Goal: Task Accomplishment & Management: Complete application form

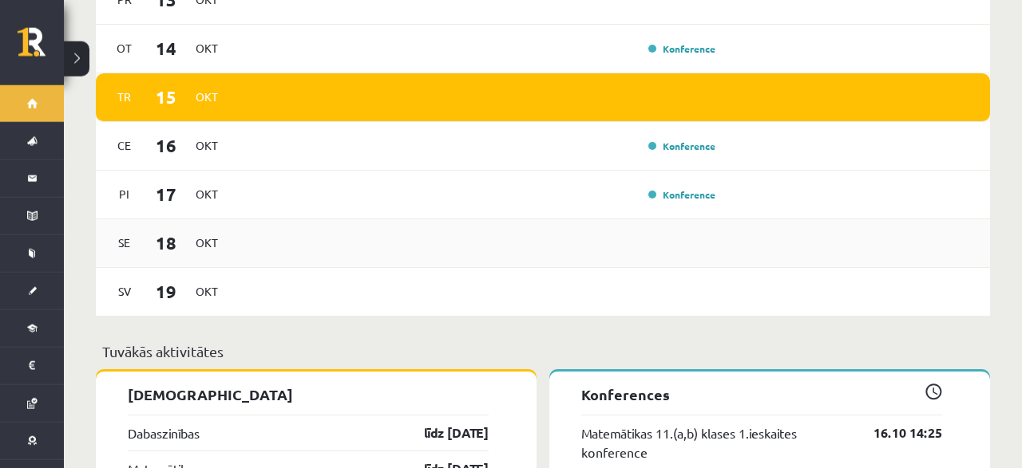
scroll to position [1162, 0]
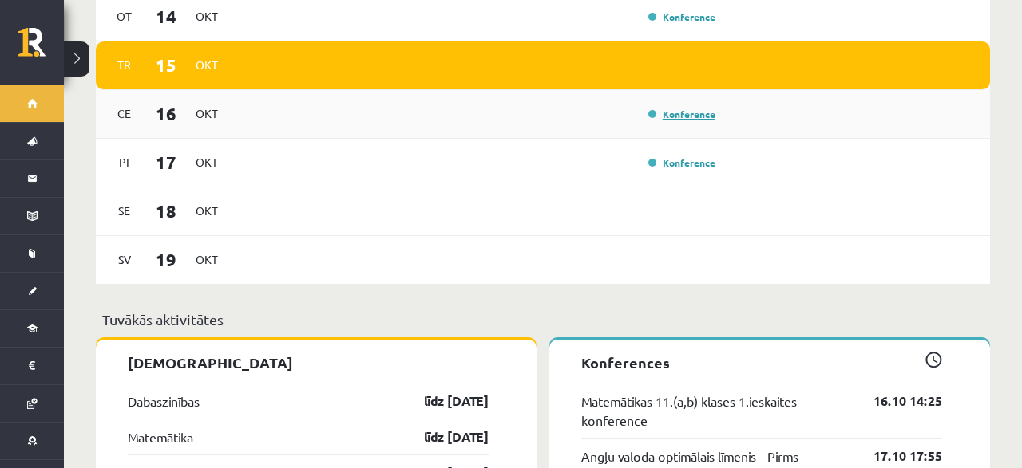
click at [660, 108] on link "Konference" at bounding box center [681, 114] width 67 height 13
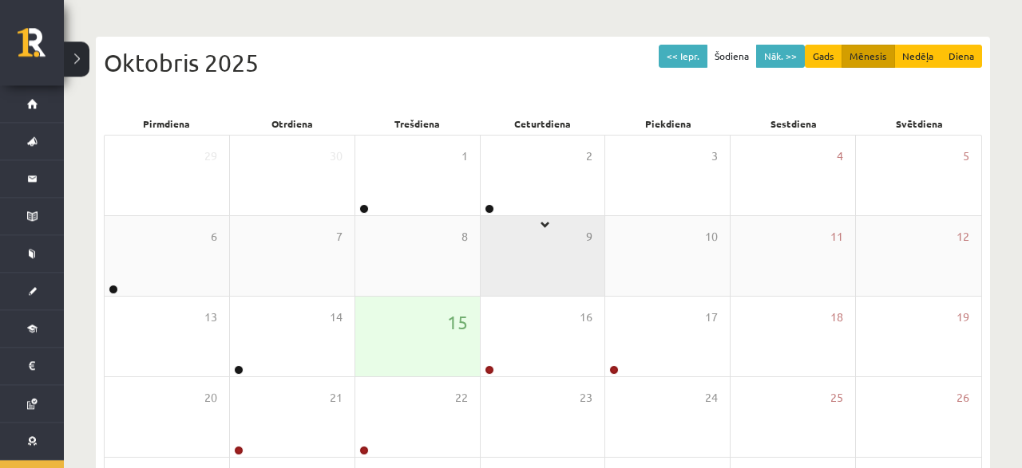
scroll to position [166, 0]
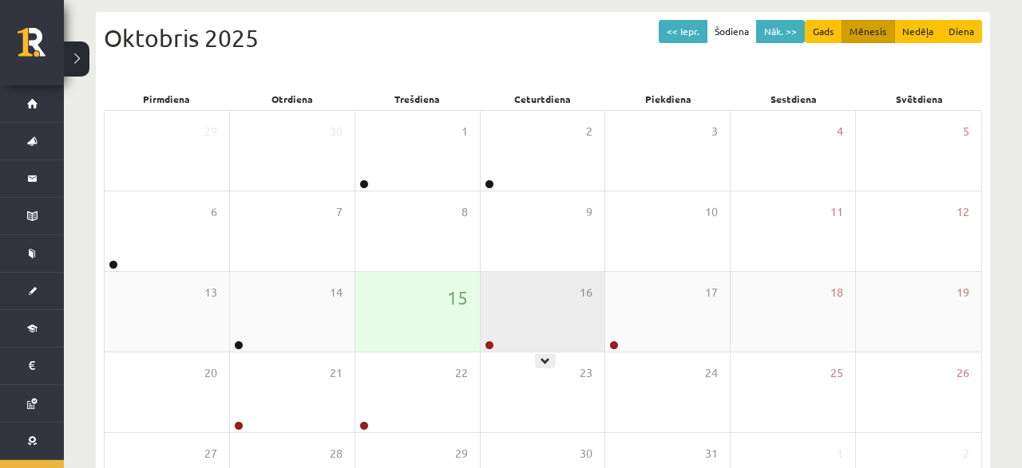
click at [532, 301] on div "16" at bounding box center [542, 312] width 125 height 80
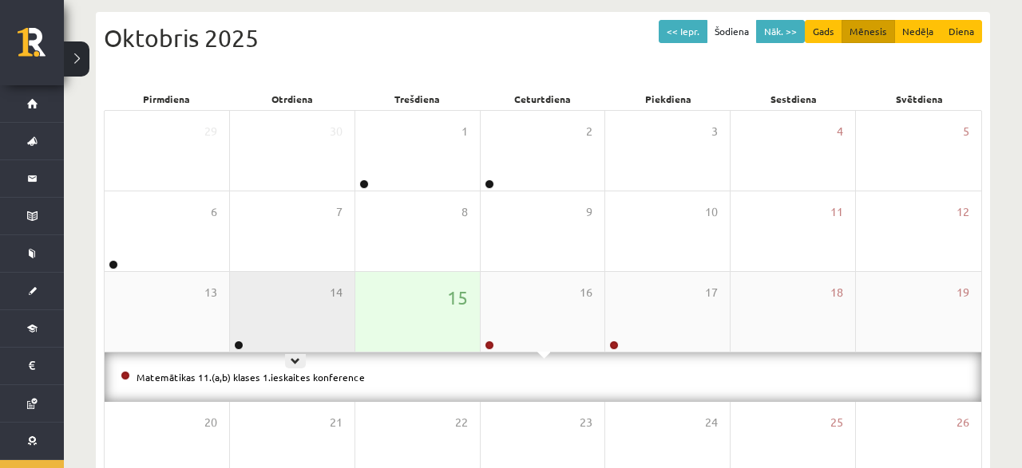
click at [345, 298] on div "14" at bounding box center [292, 312] width 125 height 80
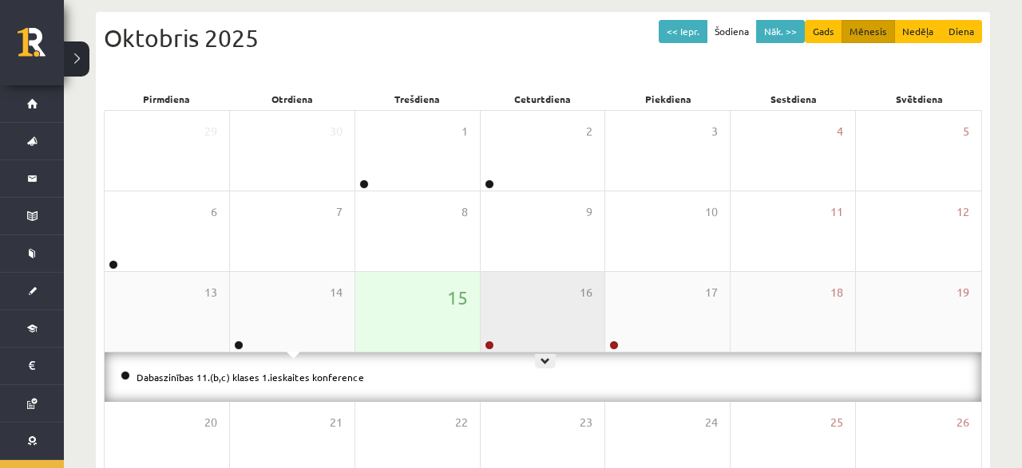
click at [558, 293] on div "16" at bounding box center [542, 312] width 125 height 80
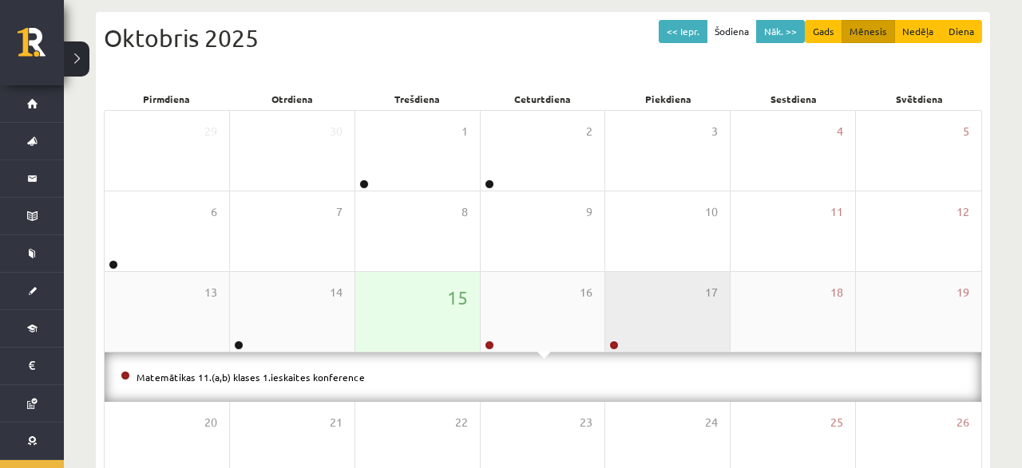
click at [610, 309] on div "17" at bounding box center [667, 312] width 125 height 80
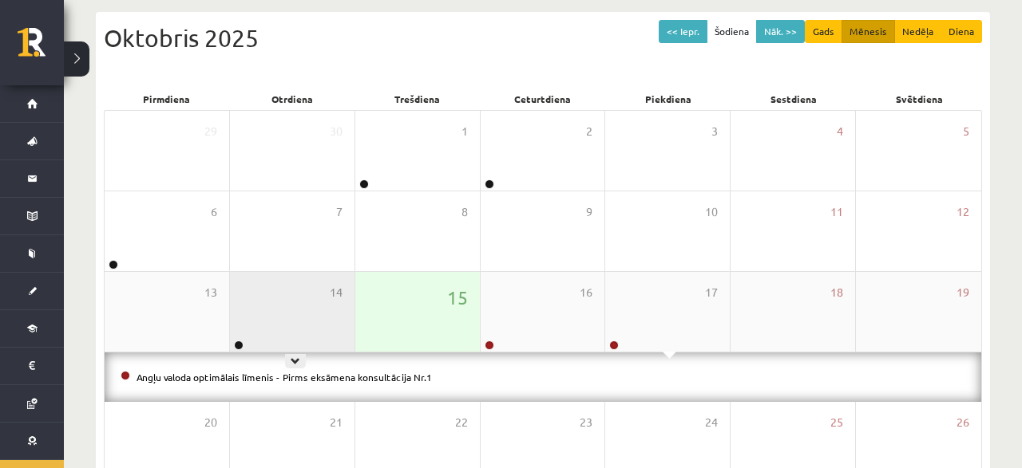
scroll to position [249, 0]
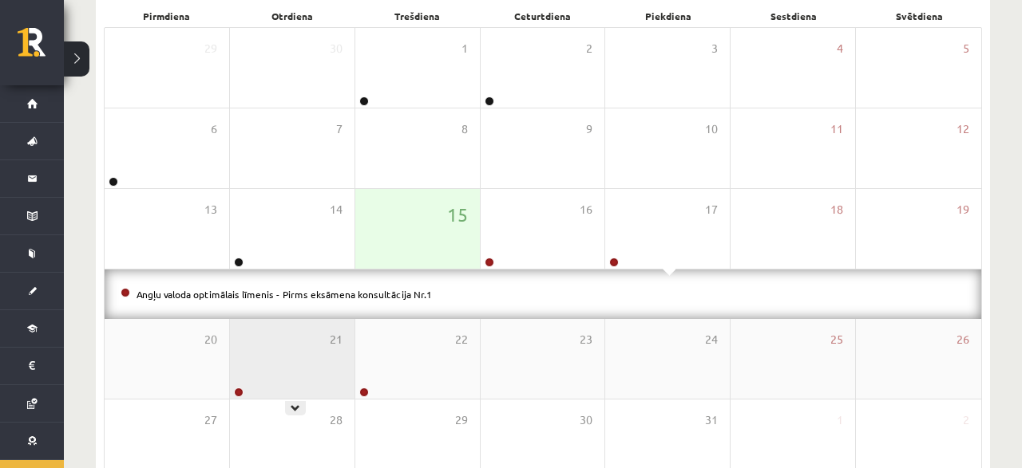
click at [271, 339] on div "21" at bounding box center [292, 359] width 125 height 80
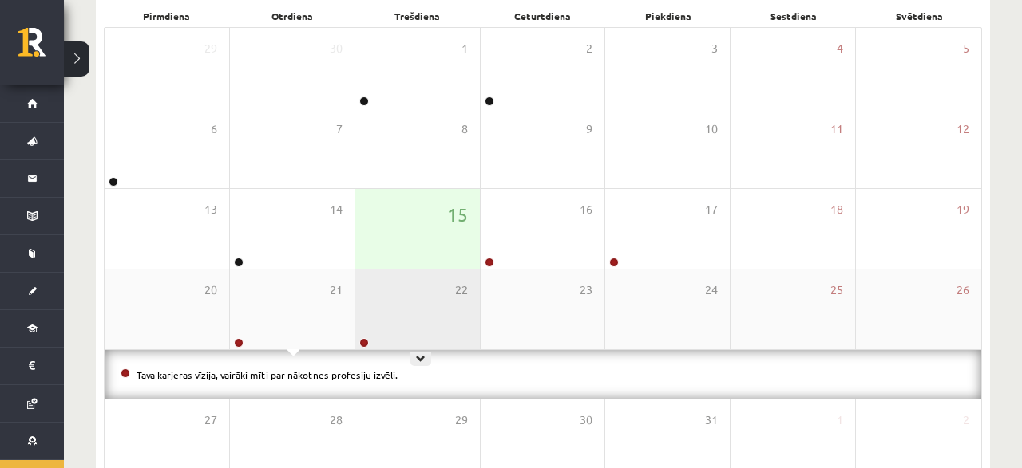
click at [361, 322] on div "22" at bounding box center [417, 310] width 125 height 80
click at [419, 298] on div "22" at bounding box center [417, 310] width 125 height 80
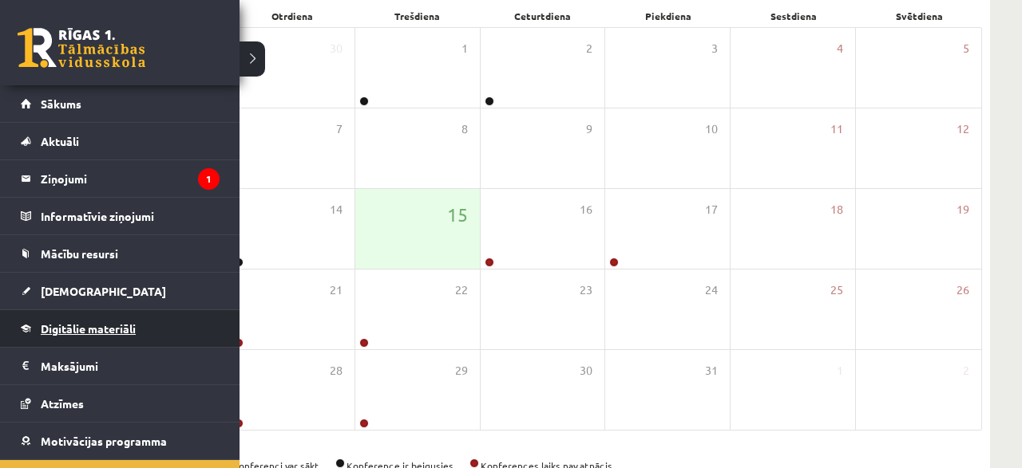
click at [73, 325] on span "Digitālie materiāli" at bounding box center [88, 329] width 95 height 14
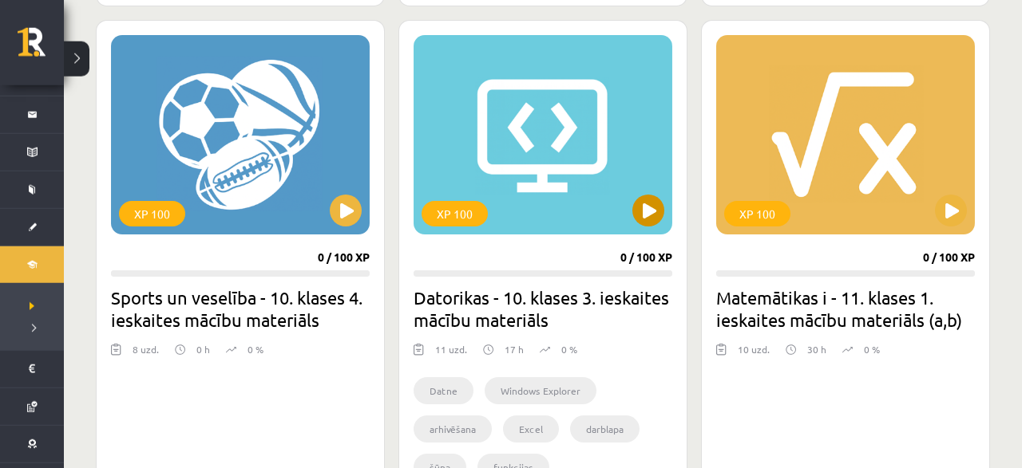
scroll to position [996, 0]
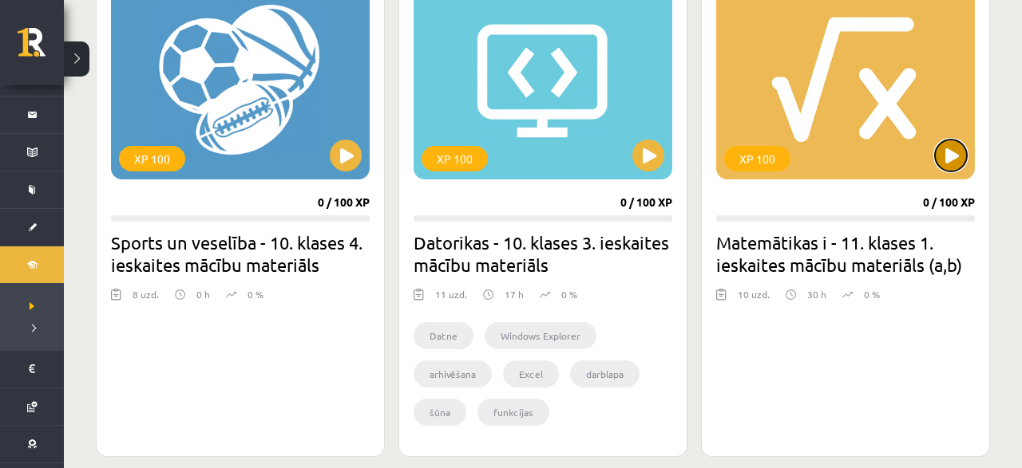
click at [950, 168] on button at bounding box center [951, 156] width 32 height 32
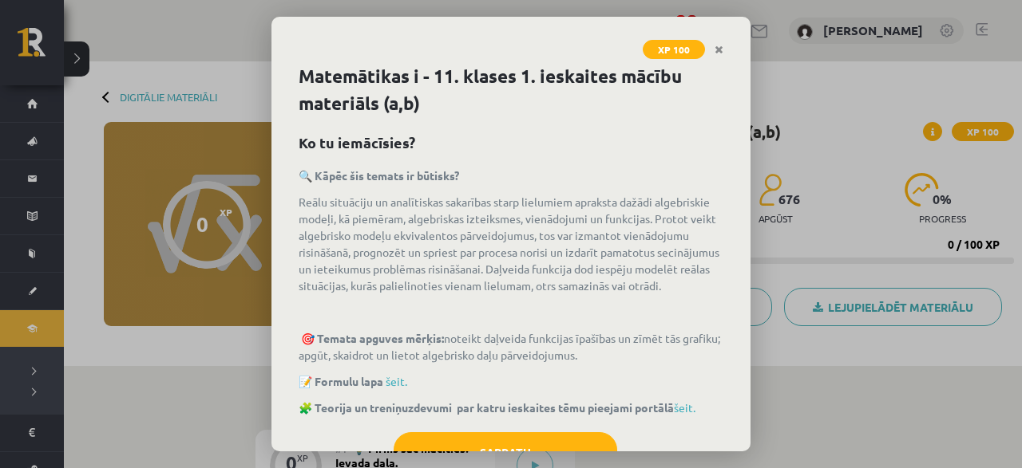
scroll to position [57, 0]
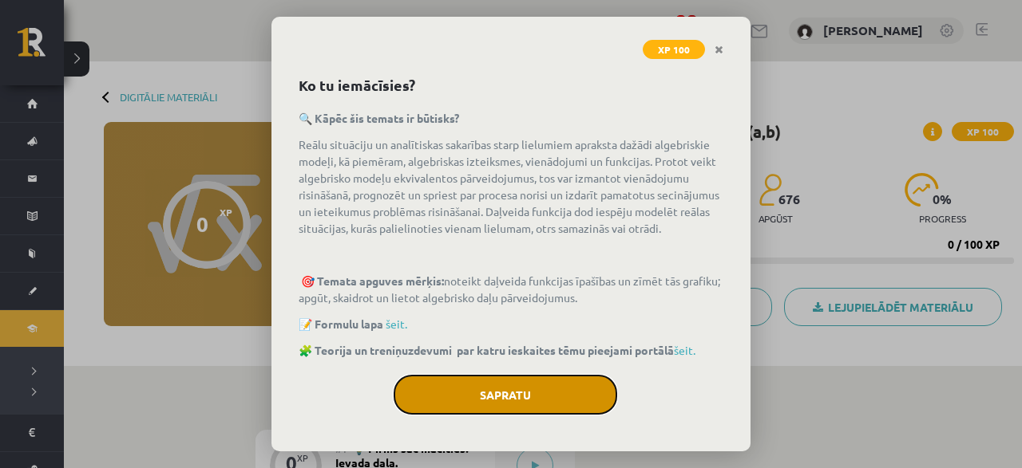
click at [465, 395] on button "Sapratu" at bounding box center [504, 395] width 223 height 40
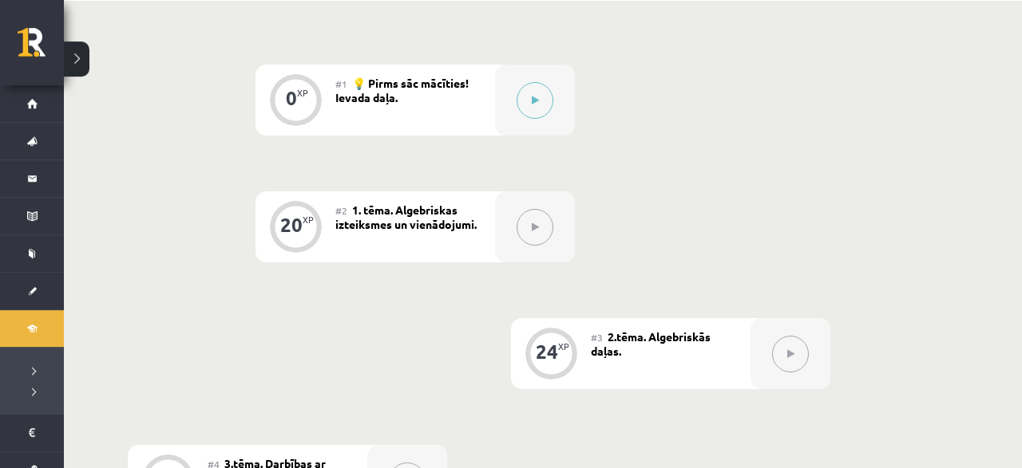
scroll to position [283, 0]
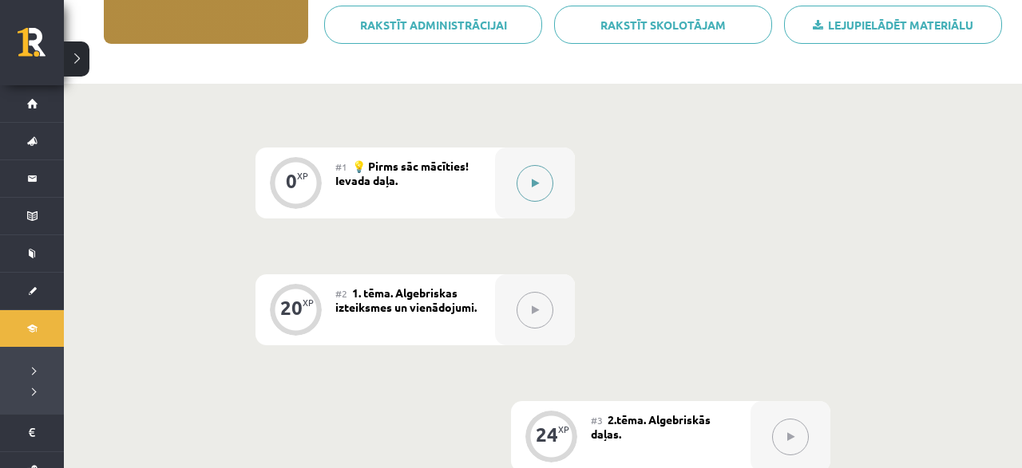
click at [515, 178] on div at bounding box center [535, 183] width 80 height 71
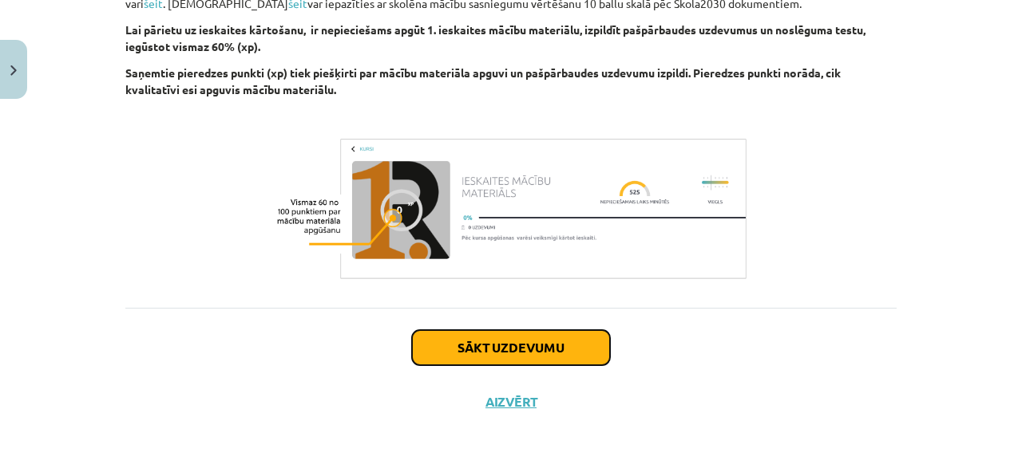
click at [453, 350] on button "Sākt uzdevumu" at bounding box center [511, 347] width 198 height 35
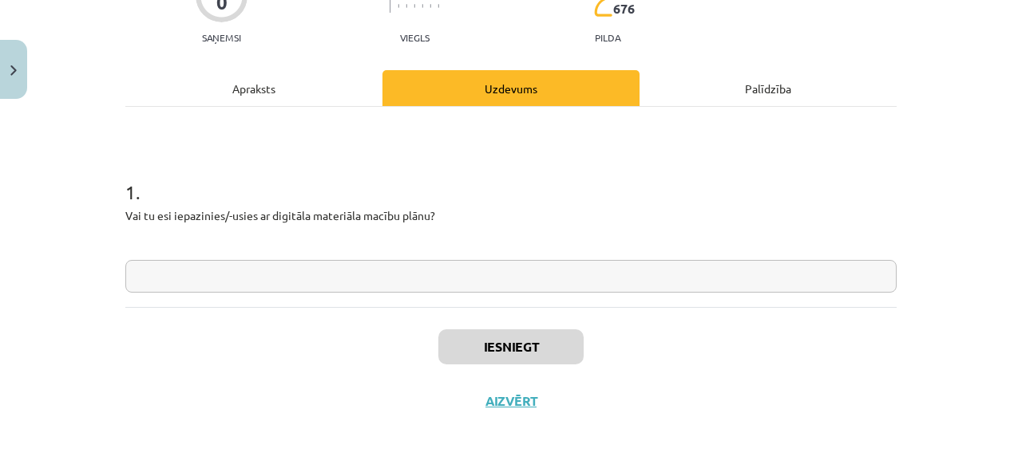
scroll to position [163, 0]
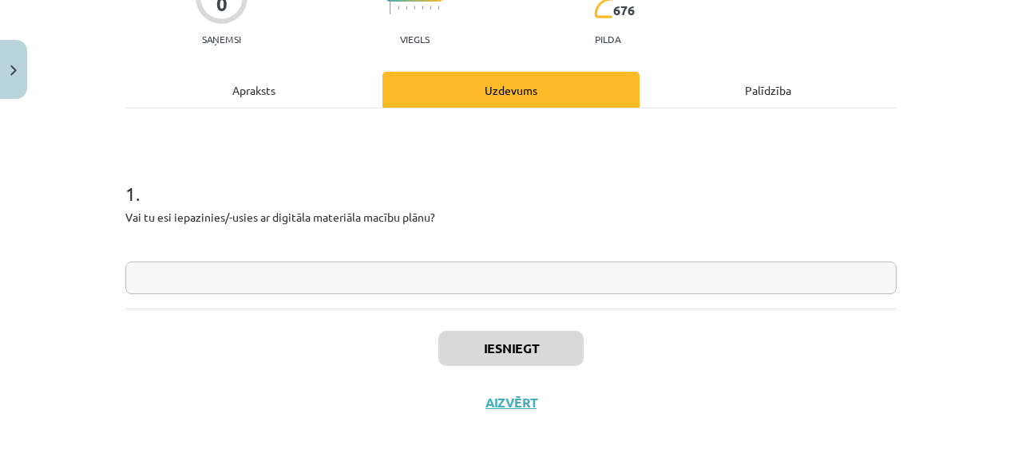
click at [362, 276] on input "text" at bounding box center [510, 278] width 771 height 33
type input "*"
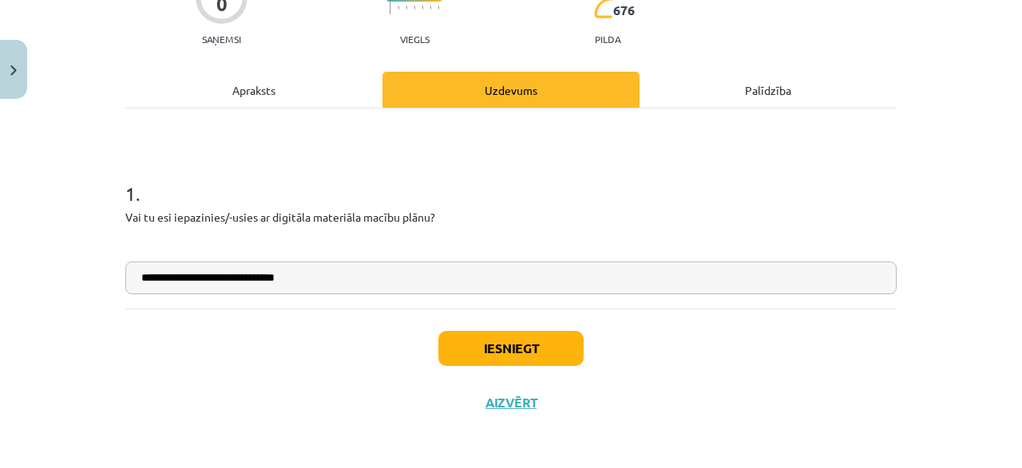
type input "**********"
click at [492, 339] on button "Iesniegt" at bounding box center [510, 348] width 145 height 35
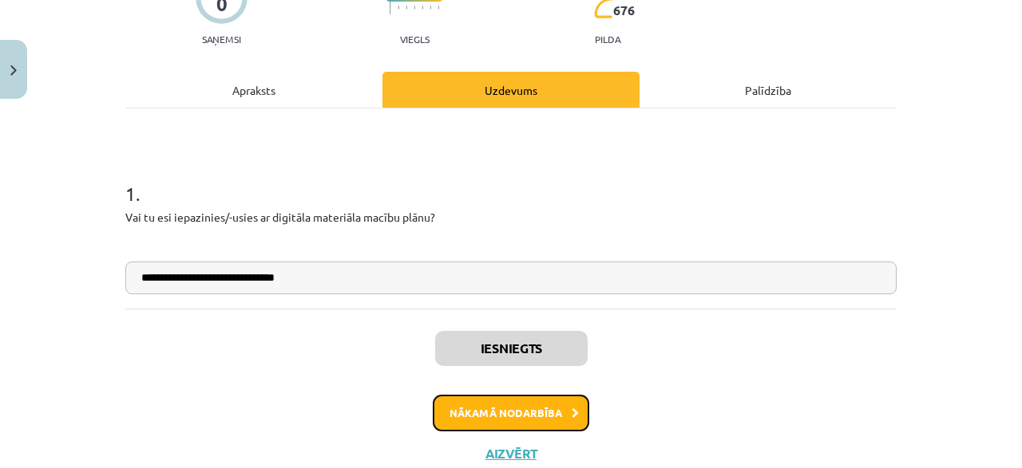
click at [555, 405] on button "Nākamā nodarbība" at bounding box center [511, 413] width 156 height 37
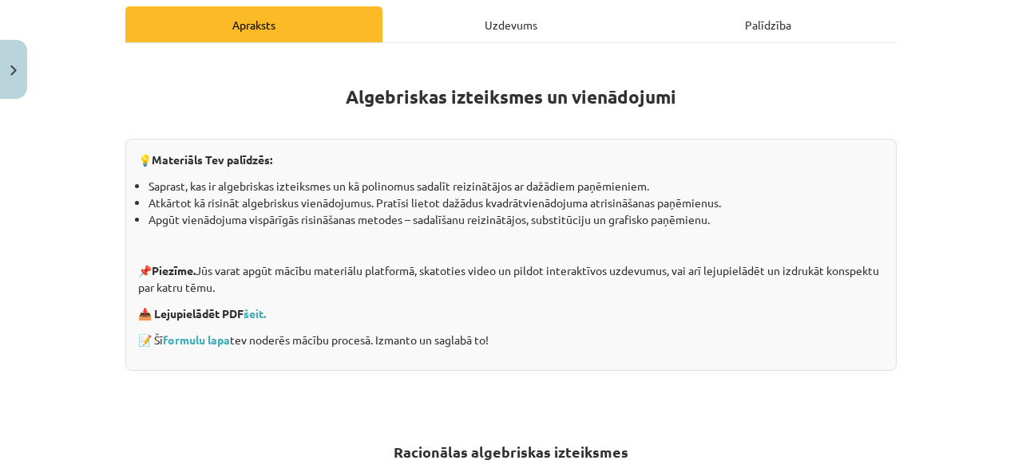
scroll to position [117, 0]
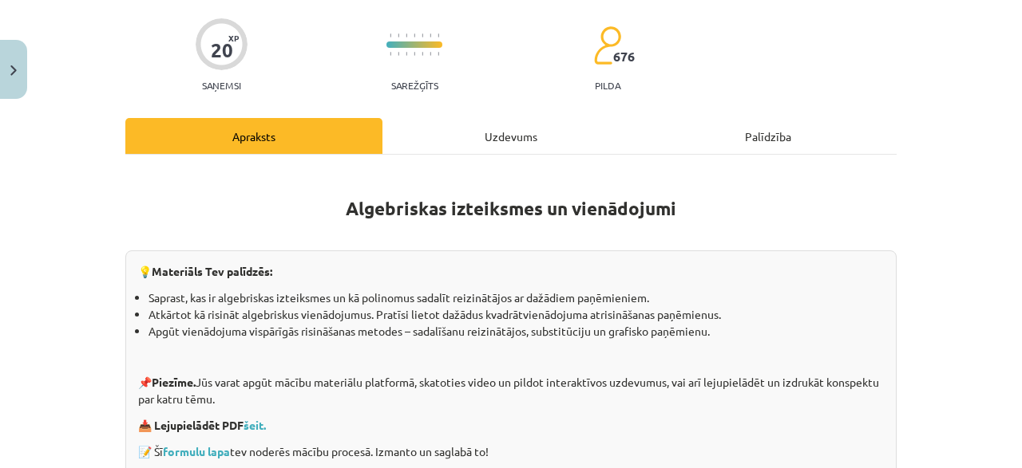
click at [453, 143] on div "Uzdevums" at bounding box center [510, 136] width 257 height 36
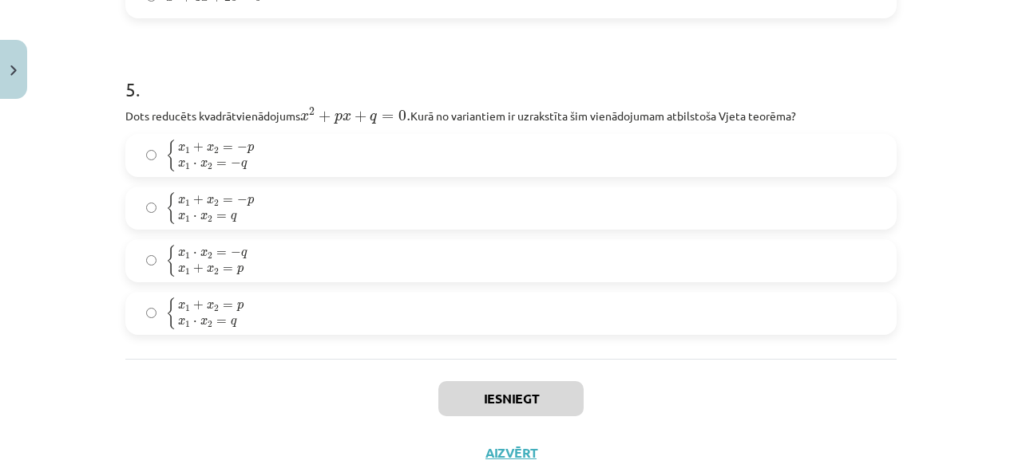
scroll to position [1510, 0]
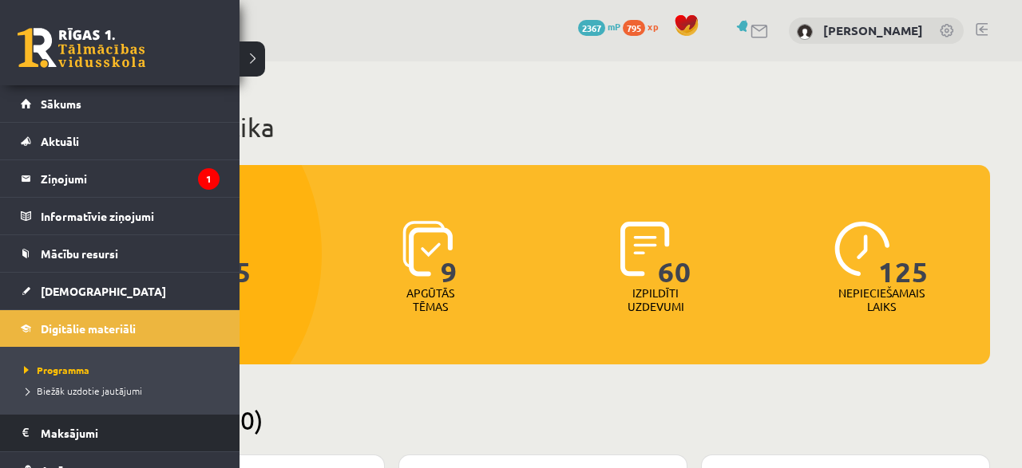
scroll to position [996, 0]
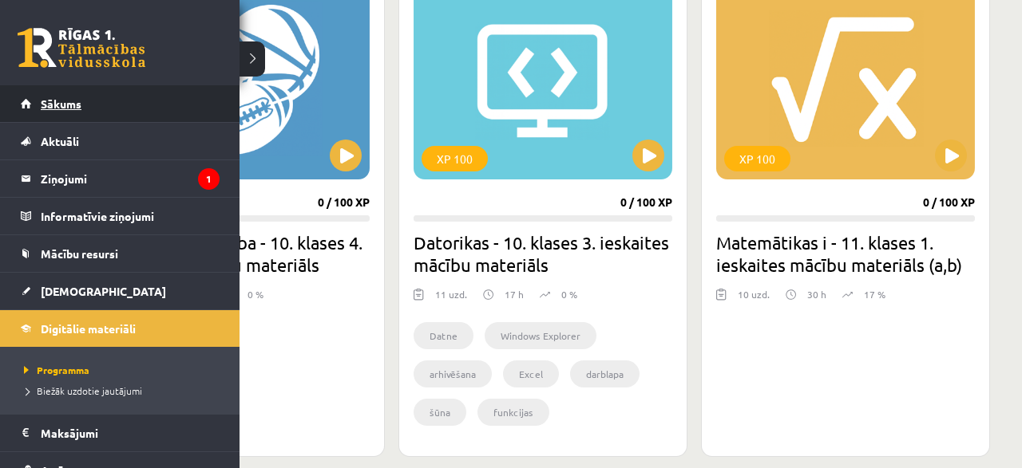
click at [100, 97] on link "Sākums" at bounding box center [120, 103] width 199 height 37
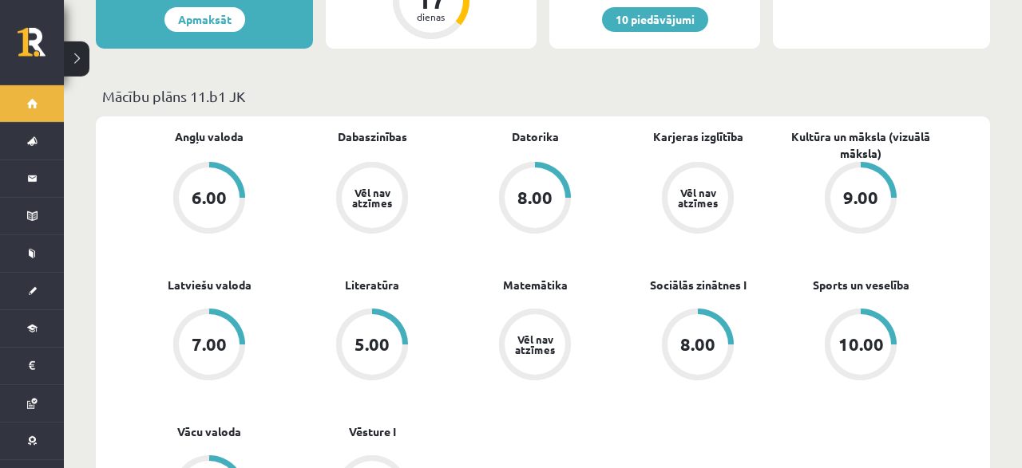
scroll to position [498, 0]
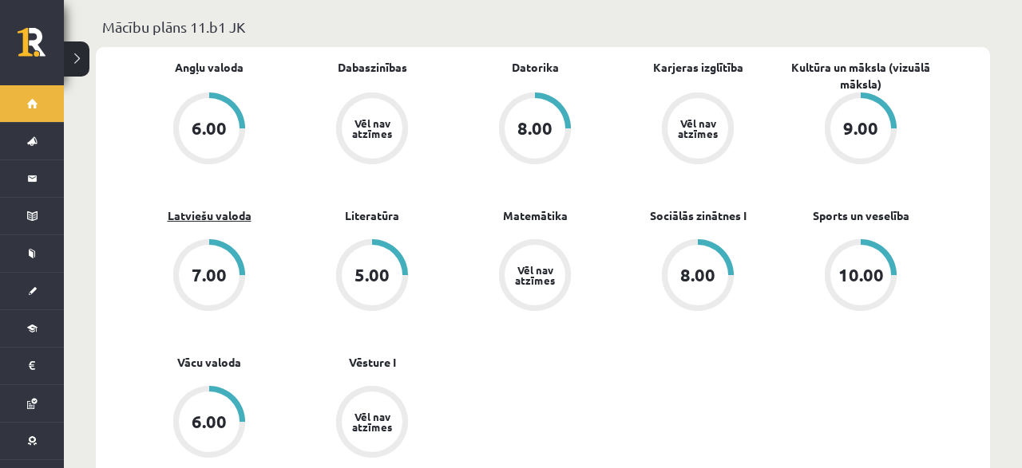
click at [225, 208] on link "Latviešu valoda" at bounding box center [210, 216] width 84 height 17
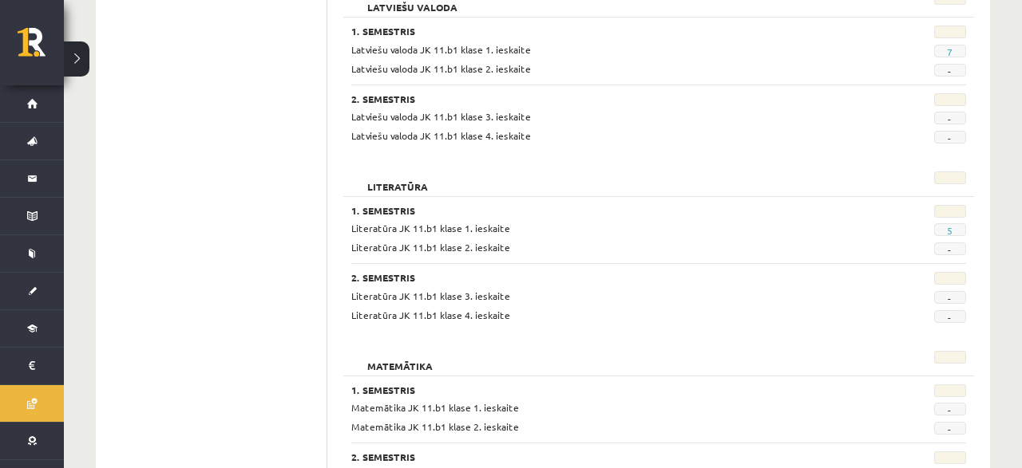
scroll to position [996, 0]
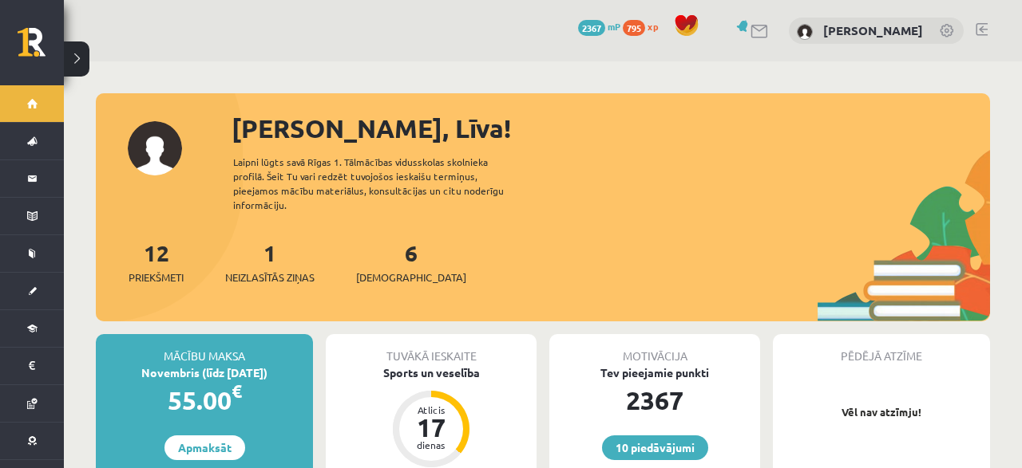
scroll to position [498, 0]
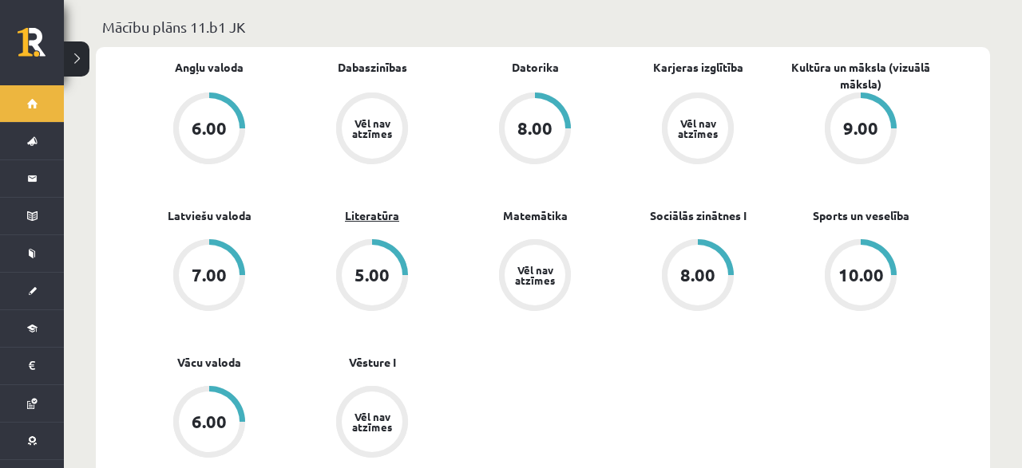
click at [366, 208] on link "Literatūra" at bounding box center [372, 216] width 54 height 17
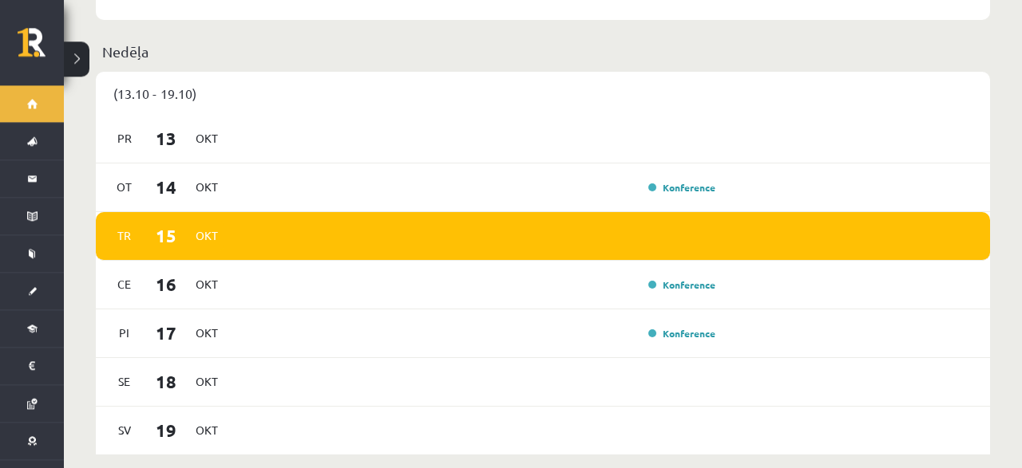
scroll to position [996, 0]
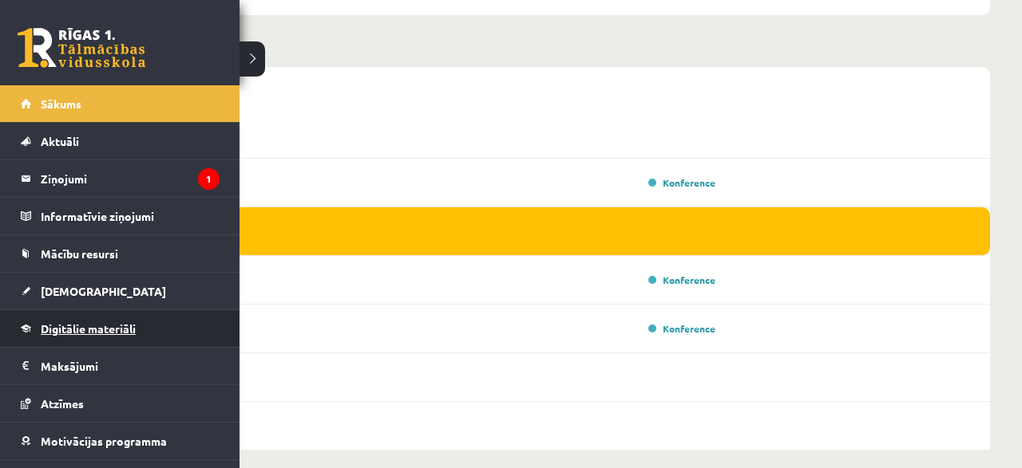
click at [82, 315] on link "Digitālie materiāli" at bounding box center [120, 328] width 199 height 37
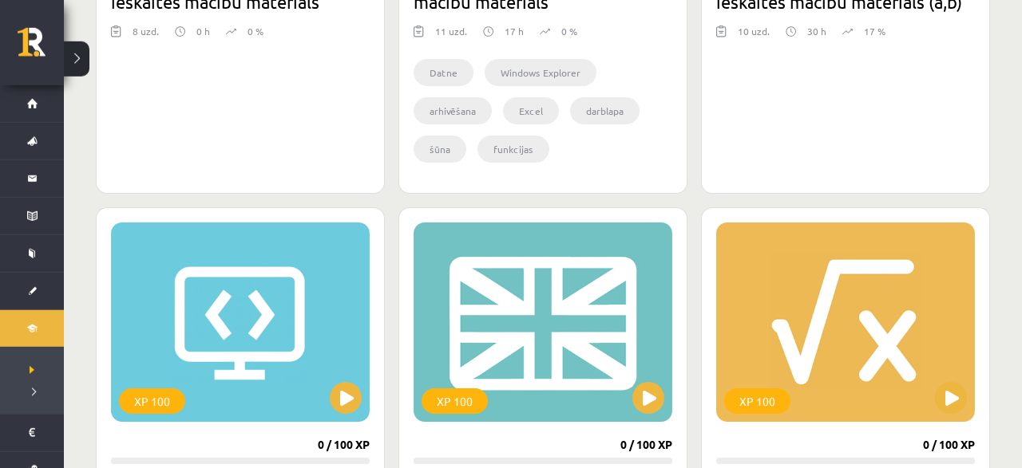
scroll to position [1245, 0]
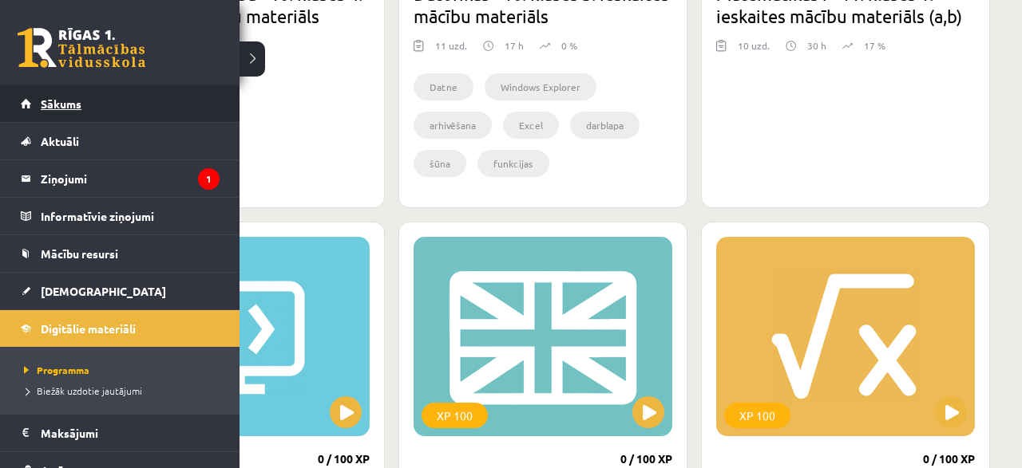
click at [57, 109] on span "Sākums" at bounding box center [61, 104] width 41 height 14
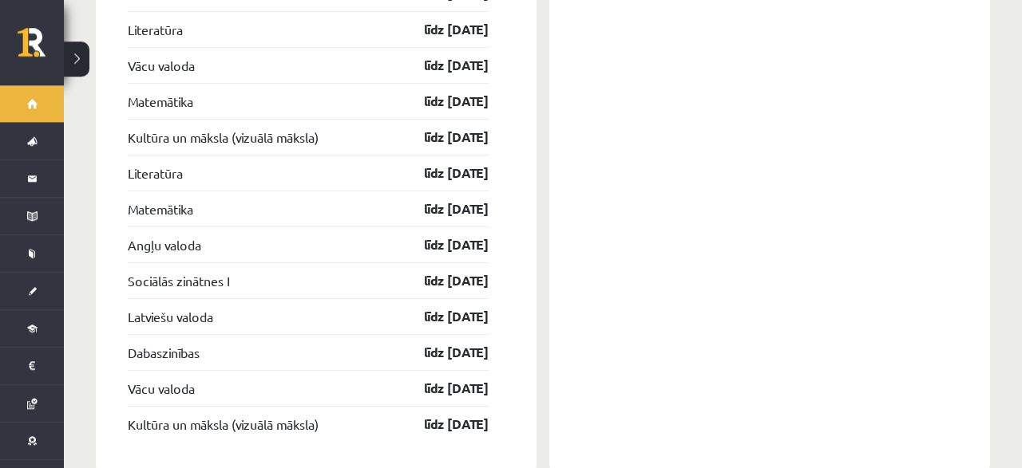
scroll to position [2338, 0]
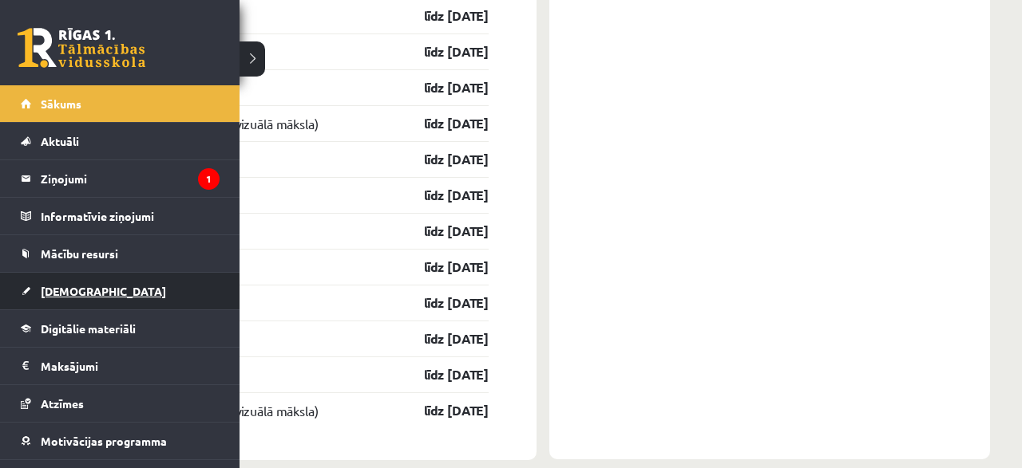
click at [75, 294] on span "[DEMOGRAPHIC_DATA]" at bounding box center [103, 291] width 125 height 14
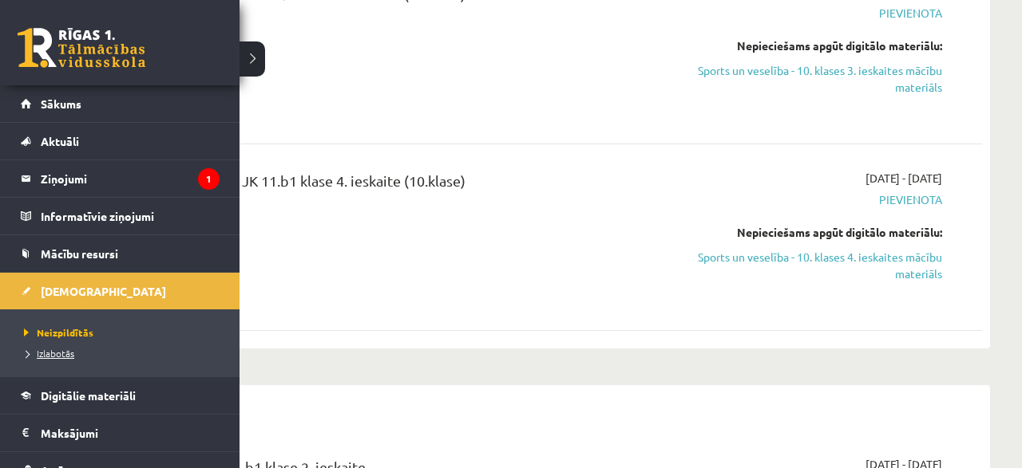
click at [53, 350] on span "Izlabotās" at bounding box center [47, 353] width 54 height 13
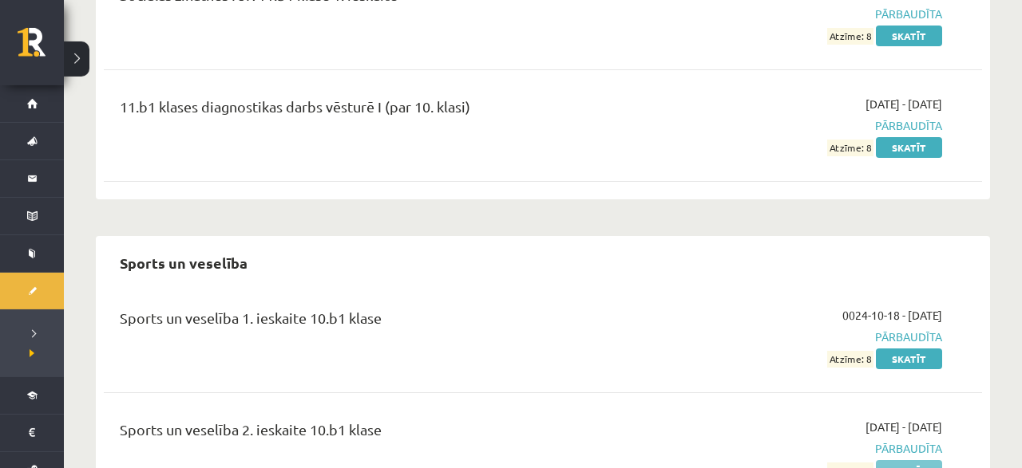
scroll to position [9642, 0]
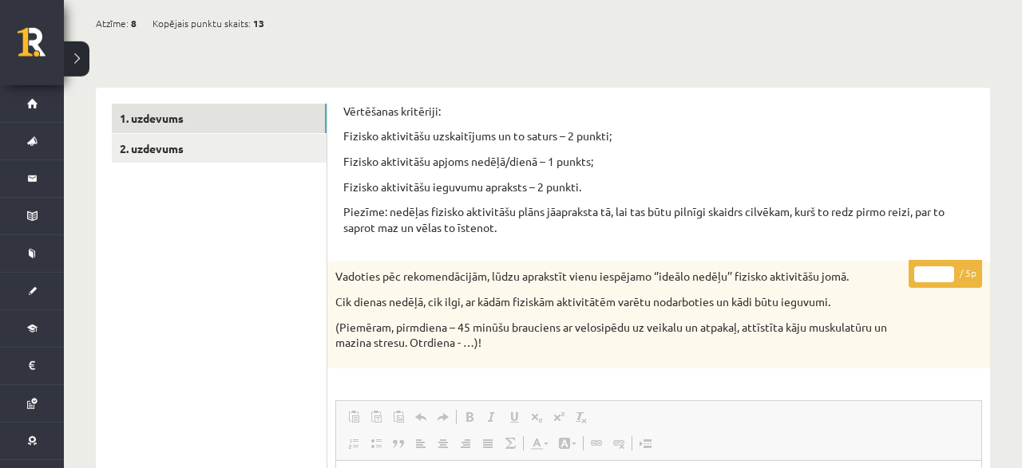
scroll to position [146, 0]
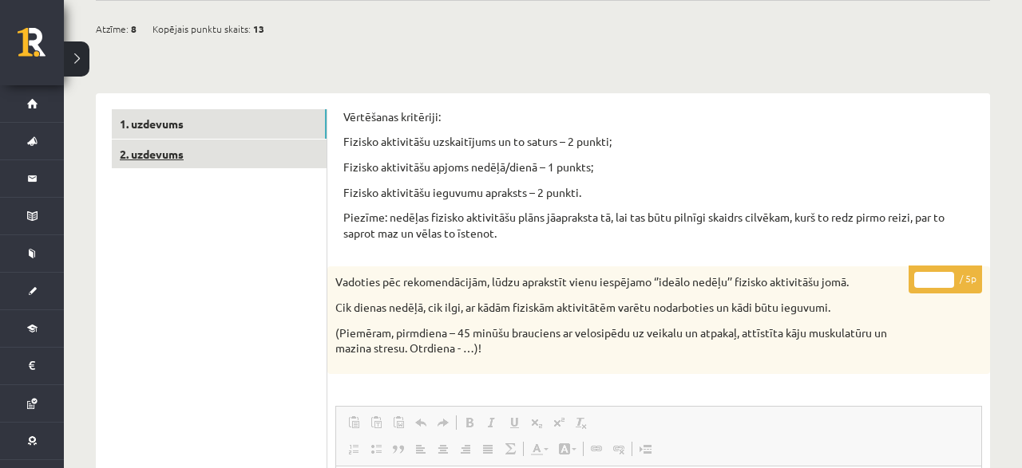
click at [169, 152] on link "2. uzdevums" at bounding box center [219, 155] width 215 height 30
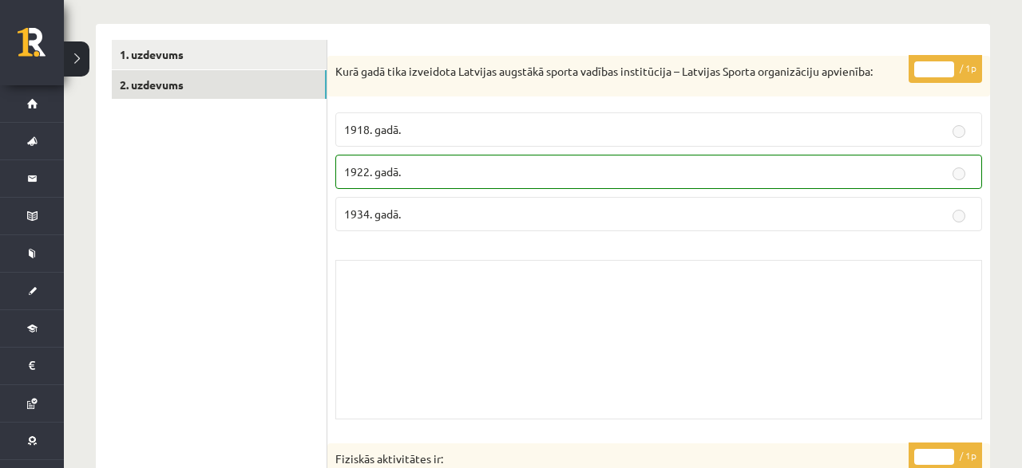
scroll to position [0, 0]
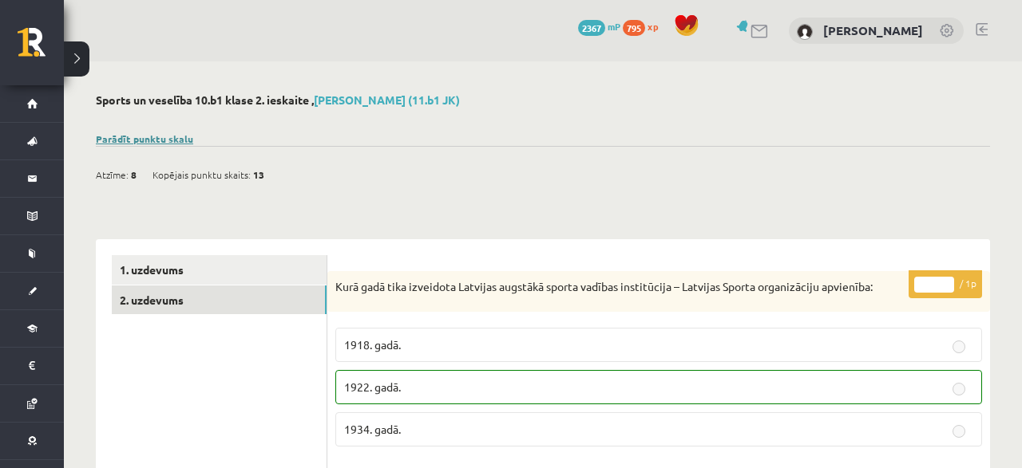
click at [185, 138] on link "Parādīt punktu skalu" at bounding box center [144, 138] width 97 height 13
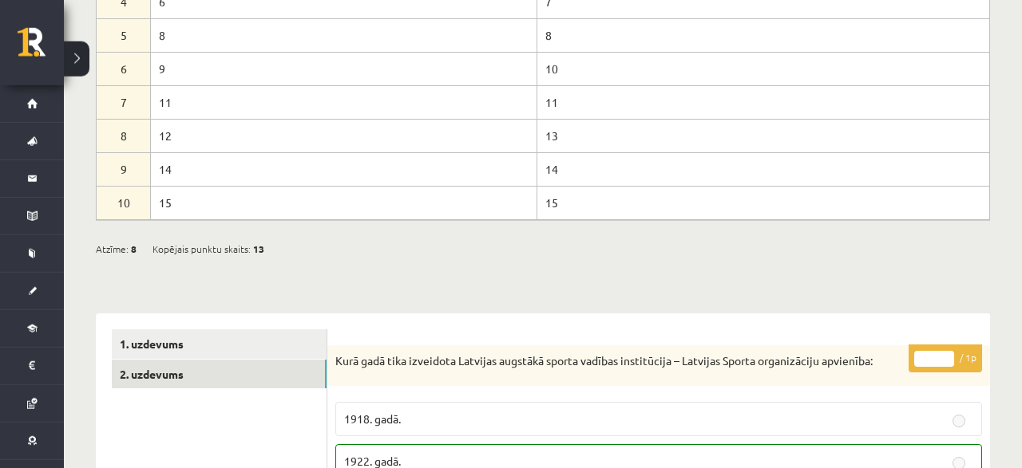
scroll to position [332, 0]
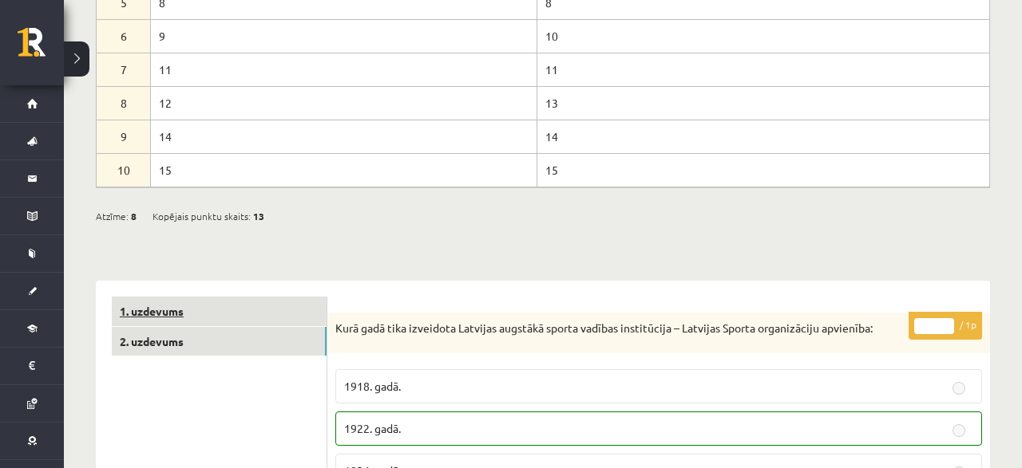
click at [154, 315] on link "1. uzdevums" at bounding box center [219, 312] width 215 height 30
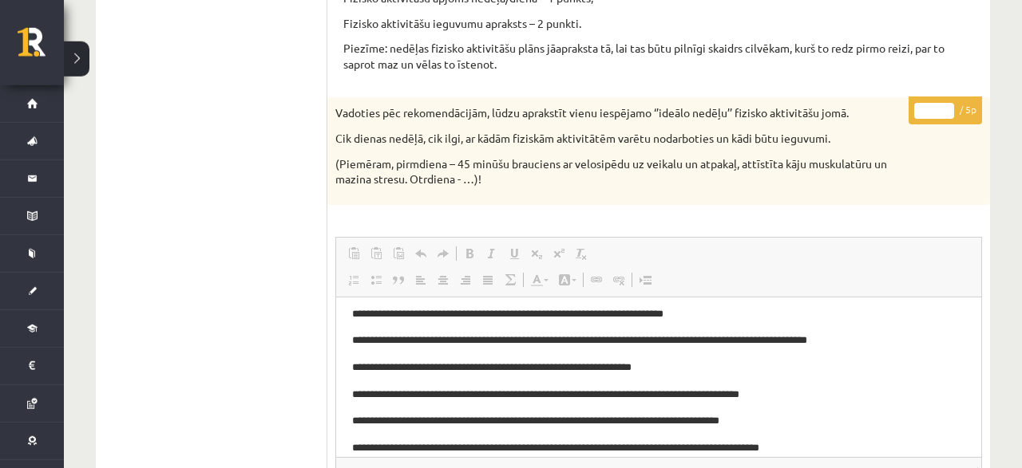
scroll to position [664, 0]
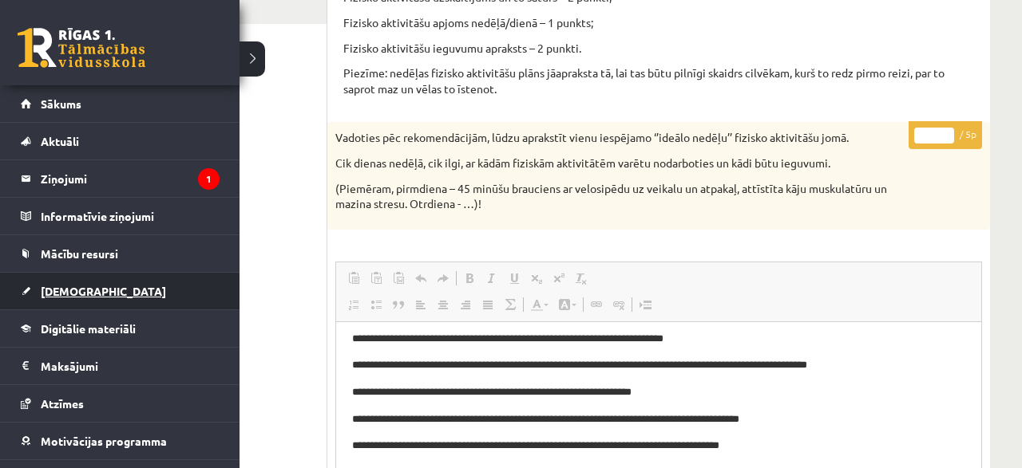
click at [63, 293] on span "[DEMOGRAPHIC_DATA]" at bounding box center [103, 291] width 125 height 14
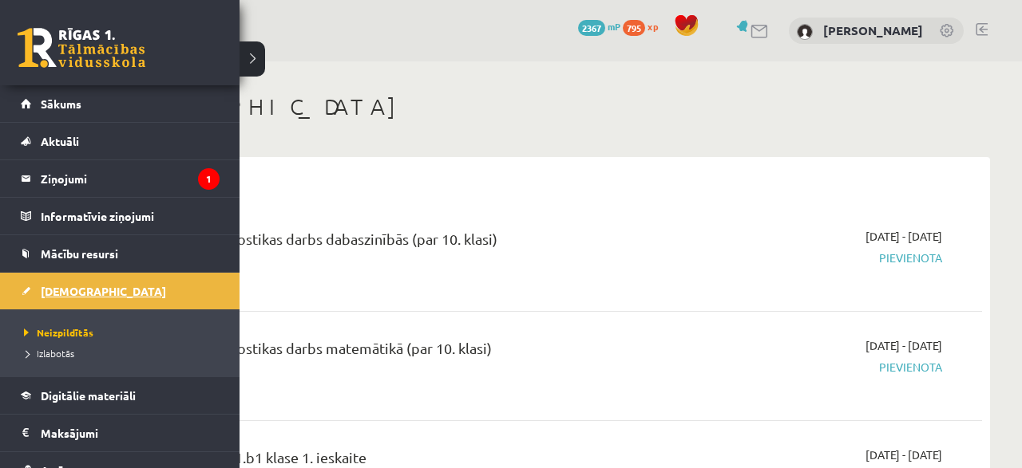
click at [65, 301] on link "[DEMOGRAPHIC_DATA]" at bounding box center [120, 291] width 199 height 37
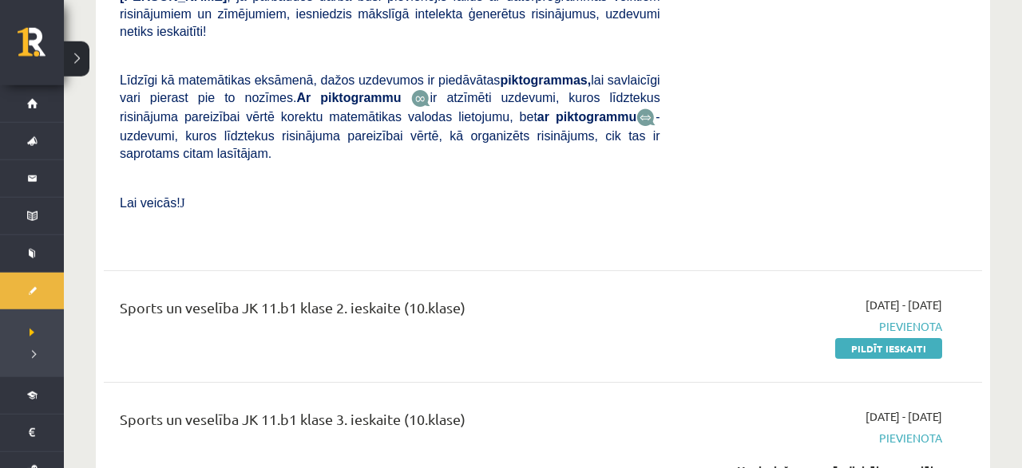
scroll to position [1992, 0]
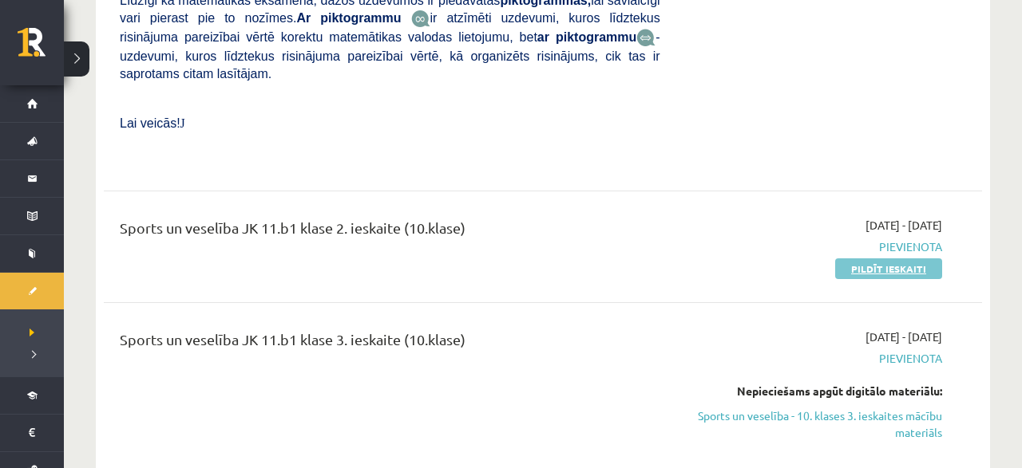
click at [927, 259] on link "Pildīt ieskaiti" at bounding box center [888, 269] width 107 height 21
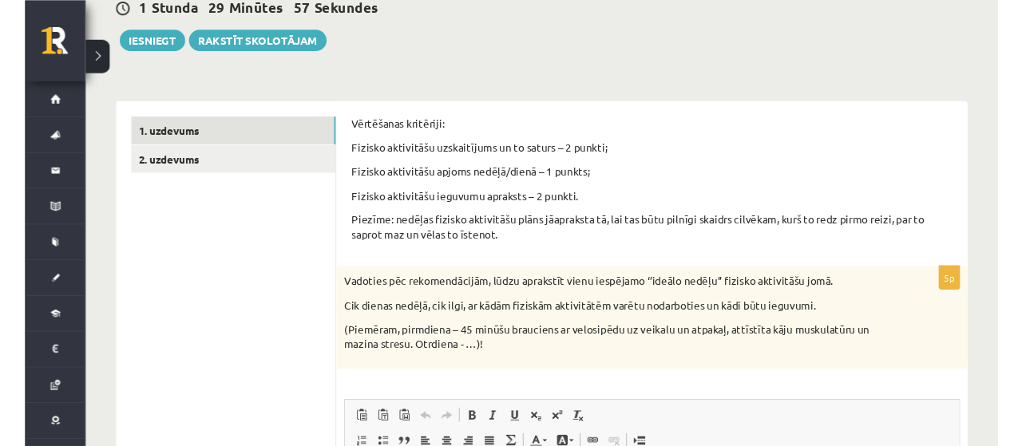
scroll to position [164, 0]
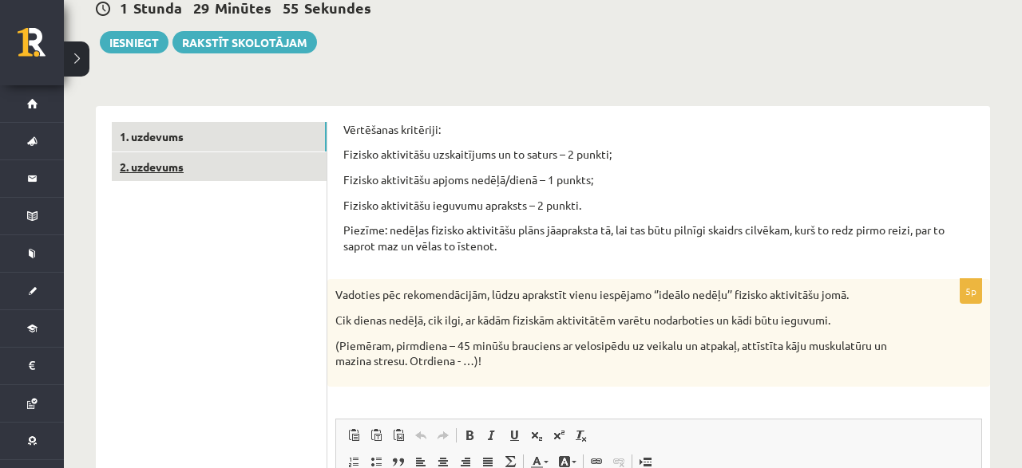
click at [260, 175] on link "2. uzdevums" at bounding box center [219, 167] width 215 height 30
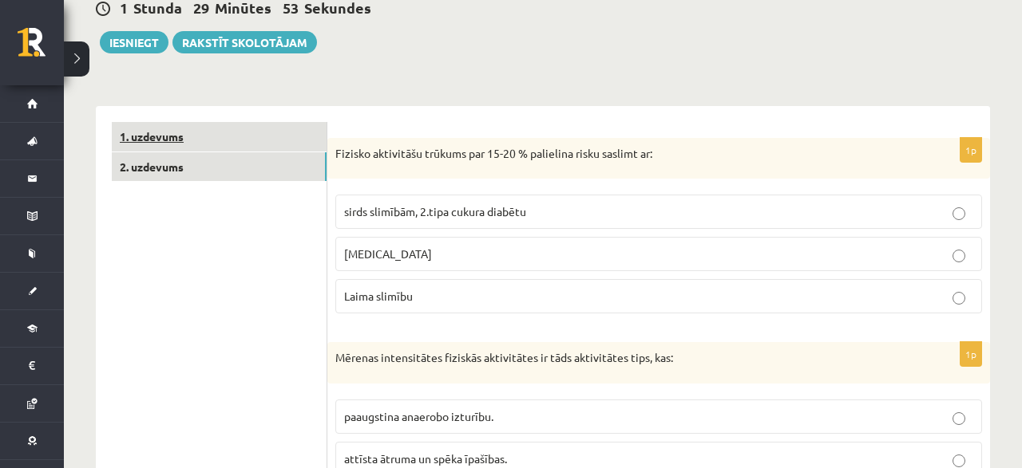
click at [240, 149] on link "1. uzdevums" at bounding box center [219, 137] width 215 height 30
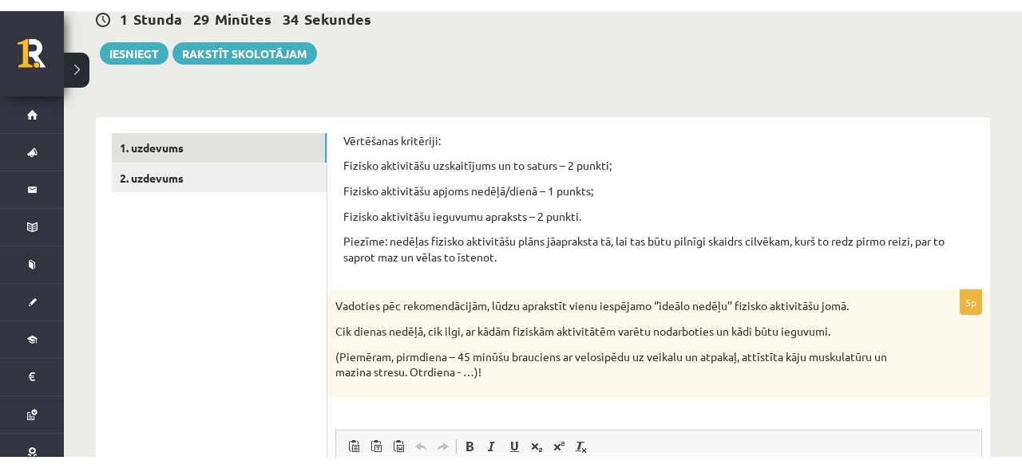
scroll to position [0, 0]
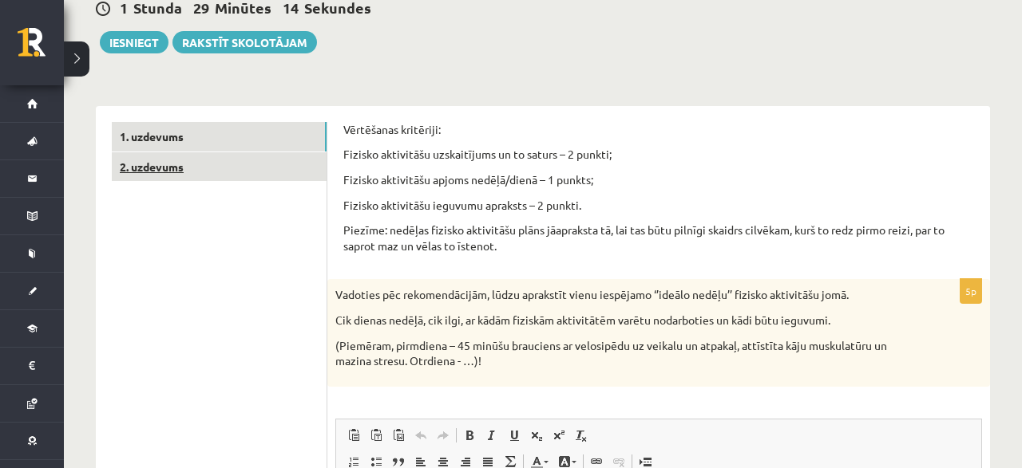
click at [152, 161] on link "2. uzdevums" at bounding box center [219, 167] width 215 height 30
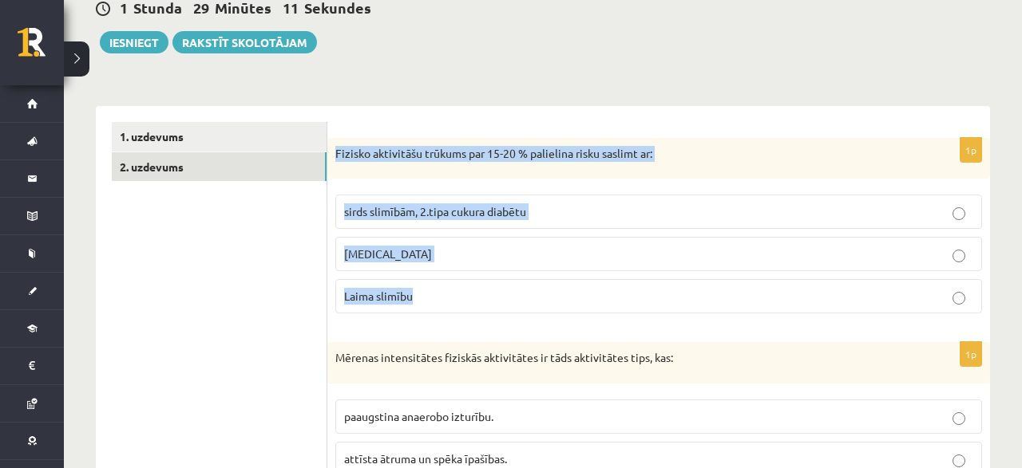
drag, startPoint x: 332, startPoint y: 156, endPoint x: 463, endPoint y: 289, distance: 186.8
click at [463, 180] on div "Fizisko aktivitāšu trūkums par 15-20 % palielina risku saslimt ar:" at bounding box center [658, 159] width 662 height 42
copy div "Fizisko aktivitāšu trūkums par 15-20 % palielina risku saslimt ar: sirds slimīb…"
click at [372, 201] on label "sirds slimībām, 2.tipa cukura diabētu" at bounding box center [658, 212] width 646 height 34
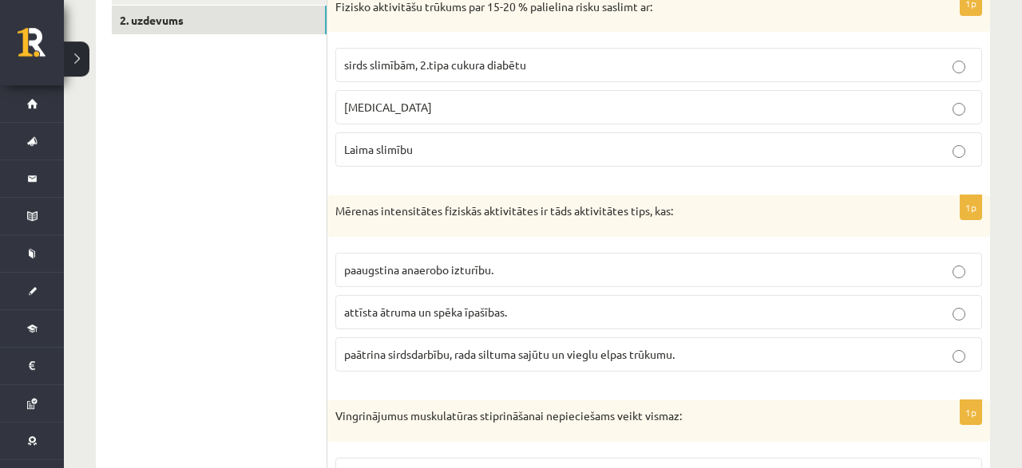
scroll to position [330, 0]
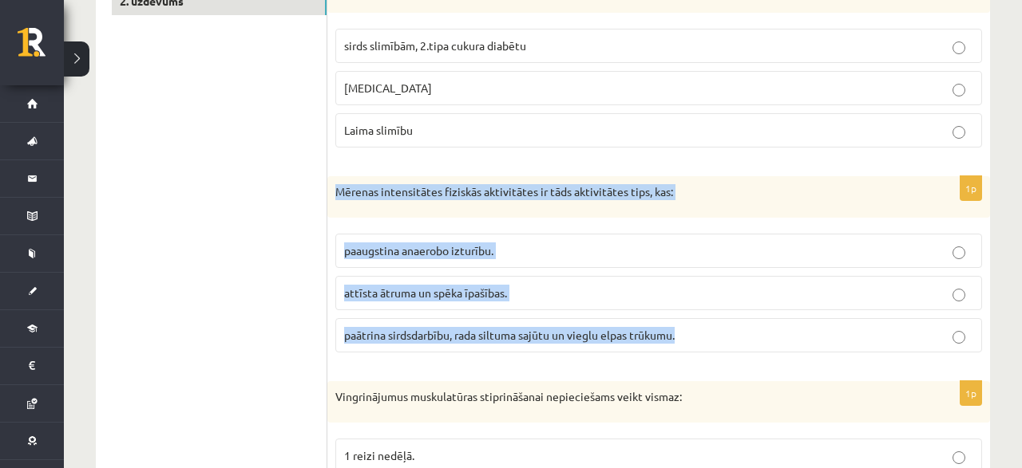
drag, startPoint x: 337, startPoint y: 194, endPoint x: 697, endPoint y: 361, distance: 396.7
click at [697, 218] on div "Mērenas intensitātes fiziskās aktivitātes ir tāds aktivitātes tips, kas:" at bounding box center [658, 197] width 662 height 42
copy div "Mērenas intensitātes fiziskās aktivitātes ir tāds aktivitātes tips, kas: paaugs…"
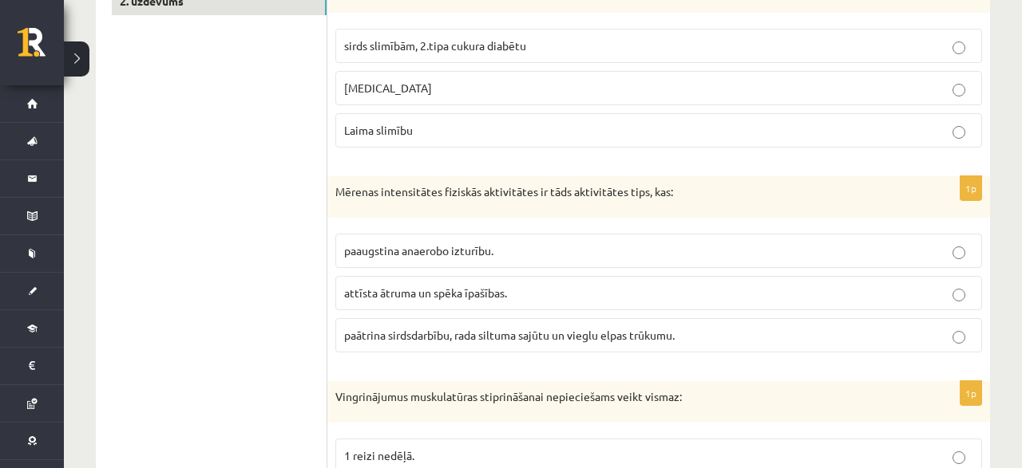
click at [382, 332] on span "paātrina sirdsdarbību, rada siltuma sajūtu un vieglu elpas trūkumu." at bounding box center [509, 335] width 330 height 14
click at [398, 318] on label "paātrina sirdsdarbību, rada siltuma sajūtu un vieglu elpas trūkumu." at bounding box center [658, 335] width 646 height 34
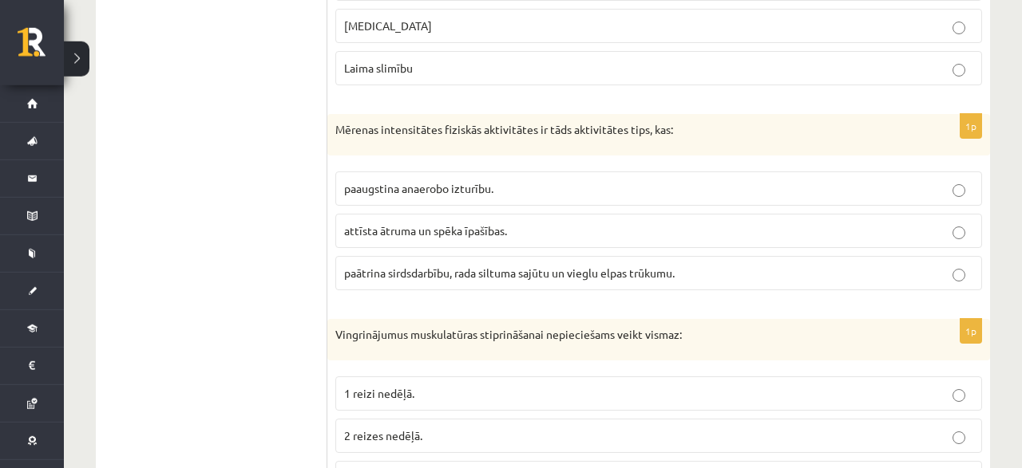
scroll to position [496, 0]
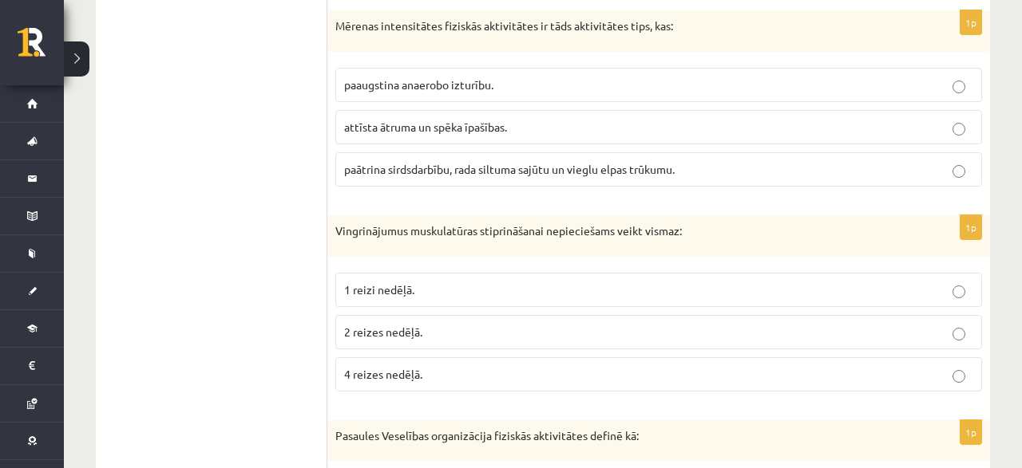
click at [382, 334] on span "2 reizes nedēļā." at bounding box center [383, 332] width 78 height 14
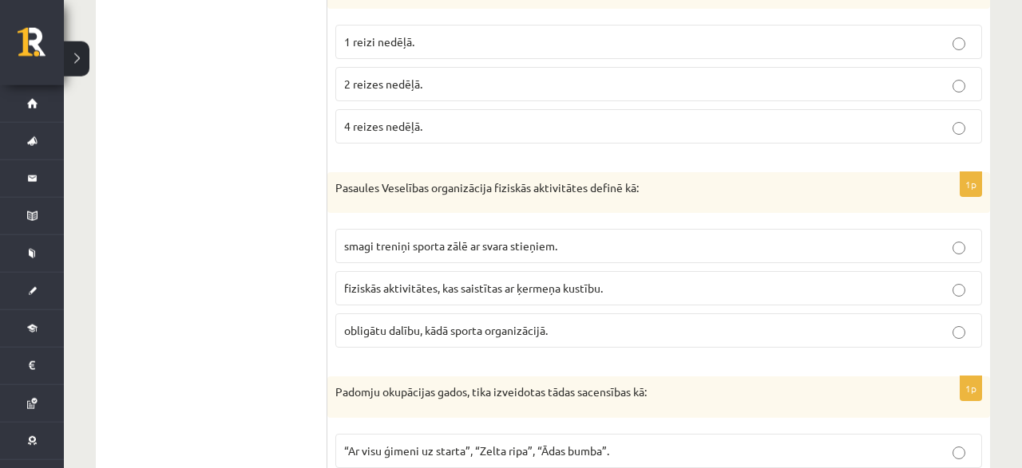
scroll to position [745, 0]
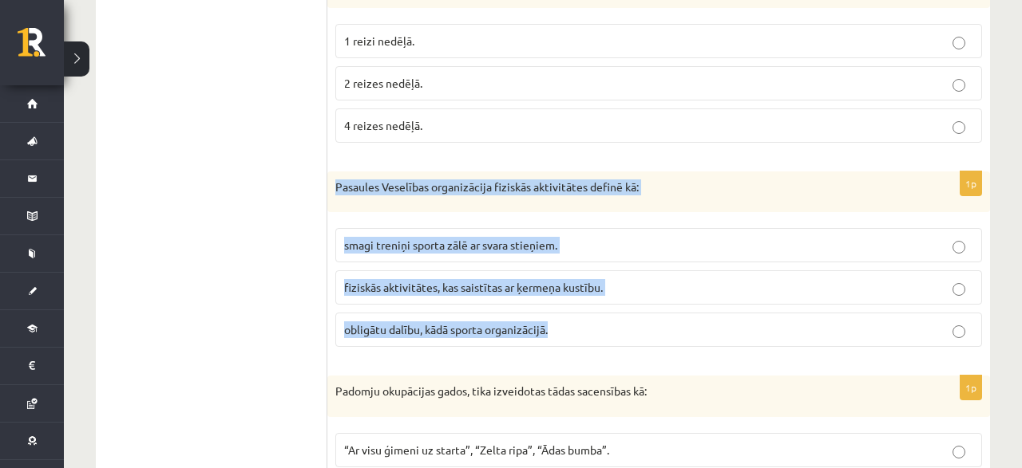
drag, startPoint x: 336, startPoint y: 182, endPoint x: 627, endPoint y: 336, distance: 328.8
click at [627, 213] on div "Pasaules Veselības organizācija fiziskās aktivitātes definē kā:" at bounding box center [658, 193] width 662 height 42
copy div "Pasaules Veselības organizācija fiziskās aktivitātes definē kā: smagi treniņi s…"
click at [384, 271] on label "fiziskās aktivitātes, kas saistītas ar ķermeņa kustību." at bounding box center [658, 288] width 646 height 34
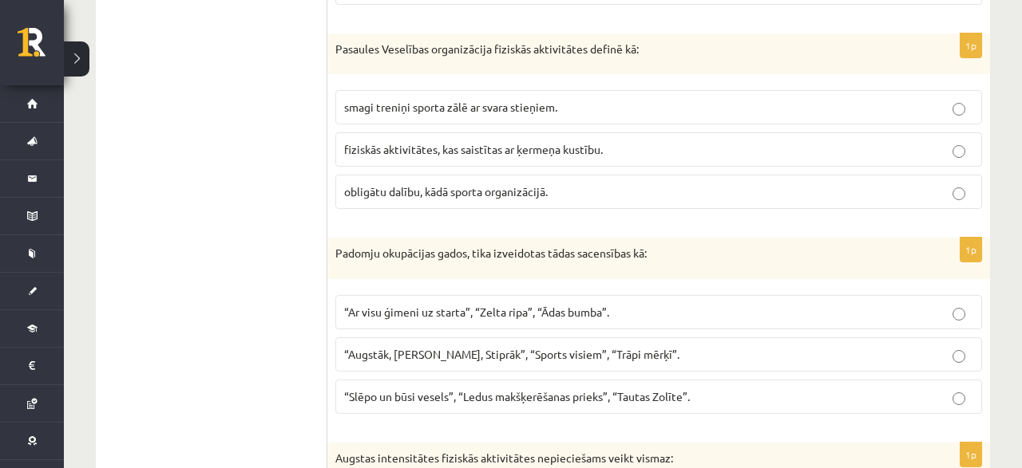
scroll to position [911, 0]
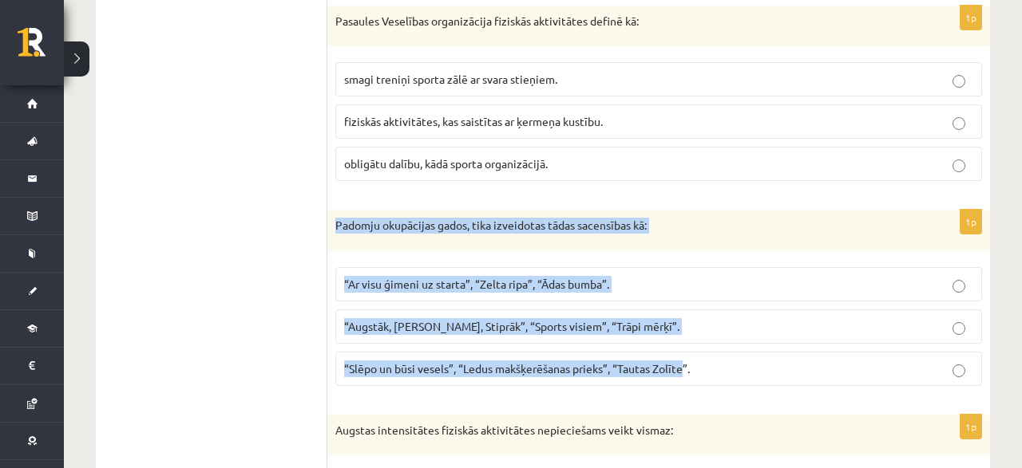
drag, startPoint x: 336, startPoint y: 215, endPoint x: 693, endPoint y: 373, distance: 390.2
click at [689, 251] on div "Padomju okupācijas gados, tika izveidotas tādas sacensības kā:" at bounding box center [658, 231] width 662 height 42
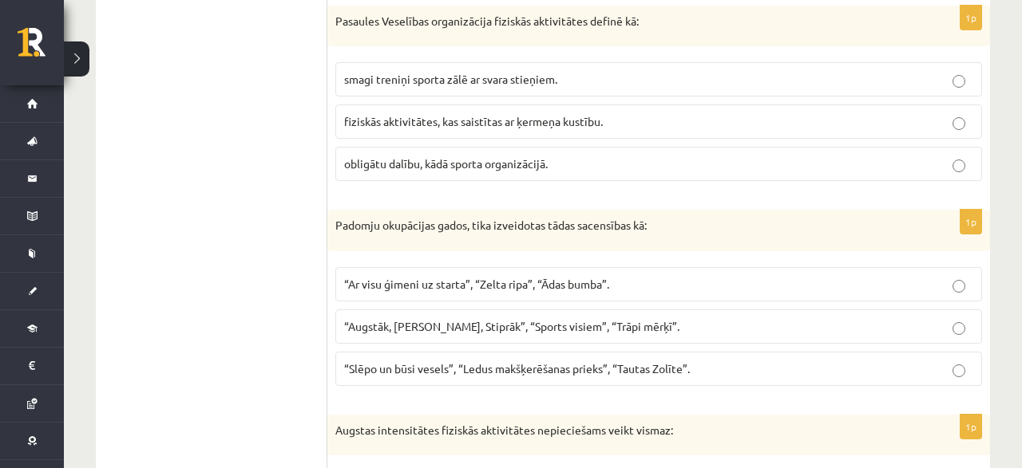
click at [694, 372] on label "“Slēpo un būsi vesels”, “Ledus makšķerēšanas prieks”, “Tautas Zolīte”." at bounding box center [658, 369] width 646 height 34
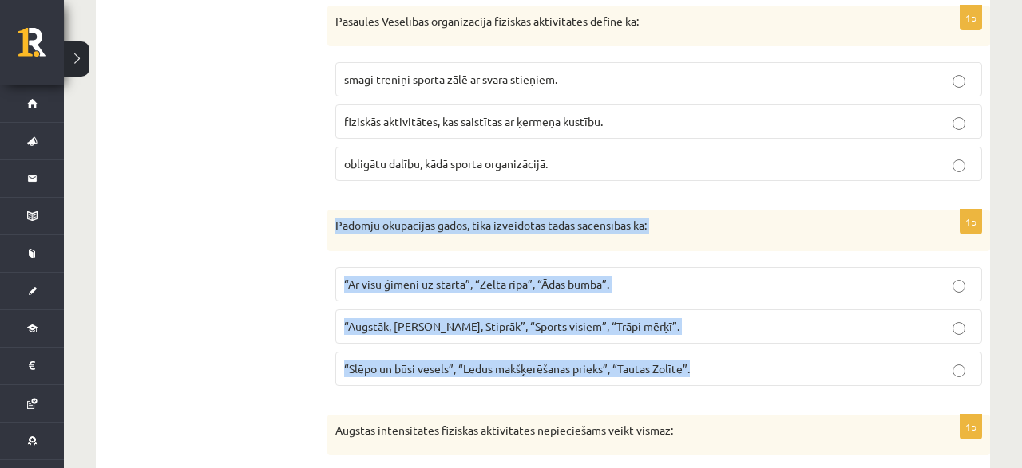
drag, startPoint x: 336, startPoint y: 219, endPoint x: 715, endPoint y: 374, distance: 409.8
click at [715, 251] on div "Padomju okupācijas gados, tika izveidotas tādas sacensības kā:" at bounding box center [658, 231] width 662 height 42
copy div "Padomju okupācijas gados, tika izveidotas tādas sacensības kā: “Ar visu ģimeni …"
click at [352, 276] on p "“Ar visu ģimeni uz starta”, “Zelta ripa”, “Ādas bumba”." at bounding box center [658, 284] width 629 height 17
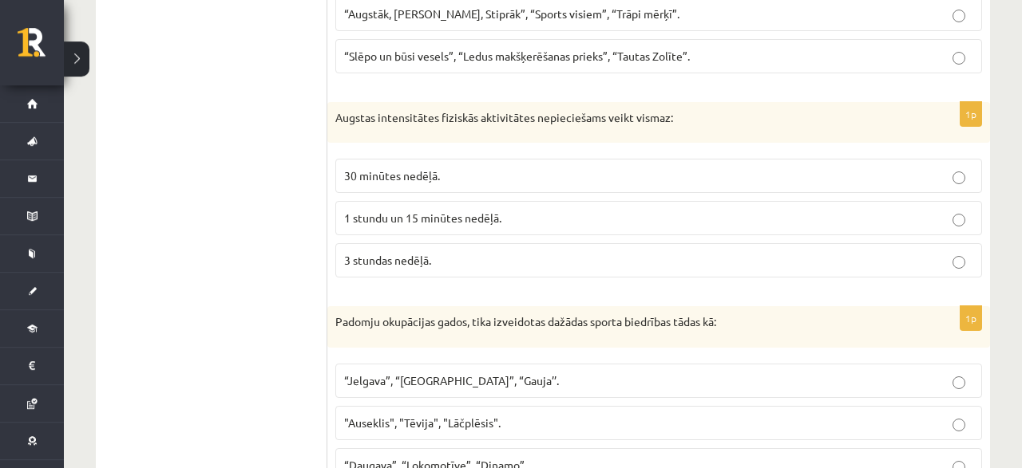
scroll to position [1243, 0]
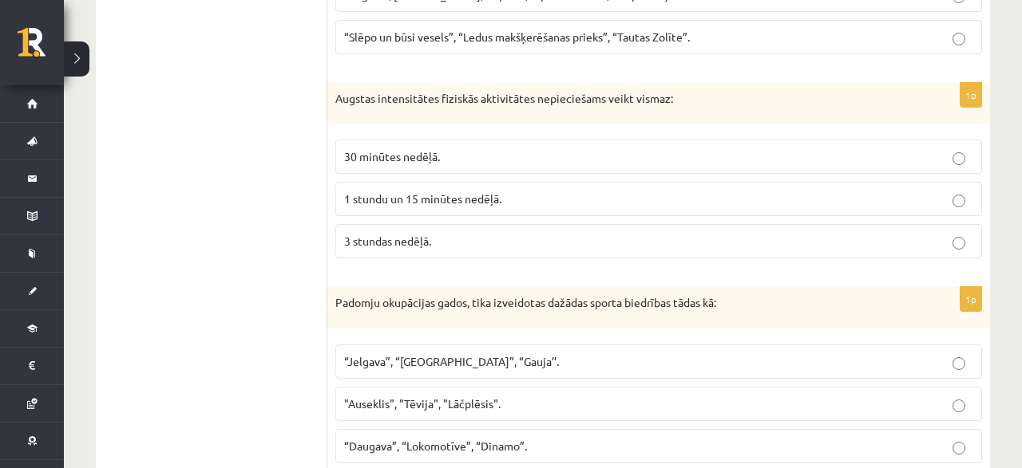
click at [405, 156] on p "30 minūtes nedēļā." at bounding box center [658, 156] width 629 height 17
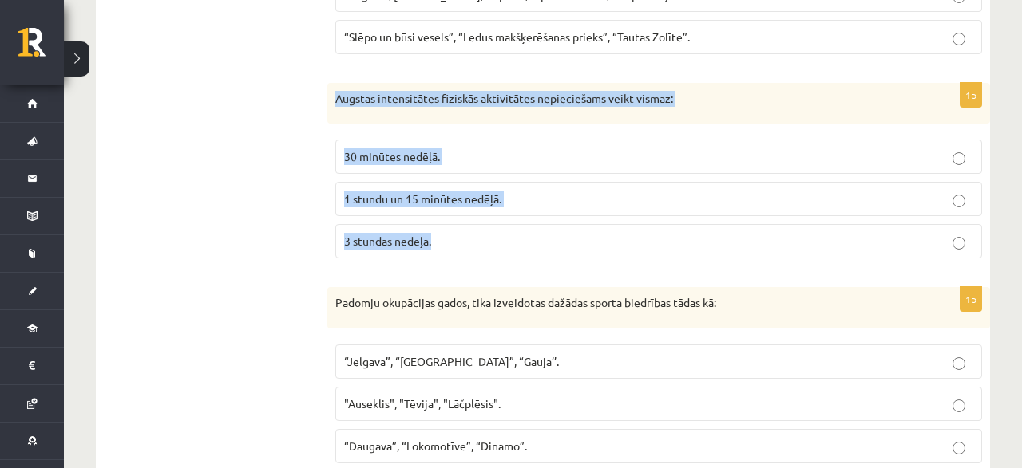
drag, startPoint x: 335, startPoint y: 89, endPoint x: 528, endPoint y: 239, distance: 243.9
click at [528, 125] on div "Augstas intensitātes fiziskās aktivitātes nepieciešams veikt vismaz:" at bounding box center [658, 104] width 662 height 42
copy div "Augstas intensitātes fiziskās aktivitātes nepieciešams veikt vismaz: 30 minūtes…"
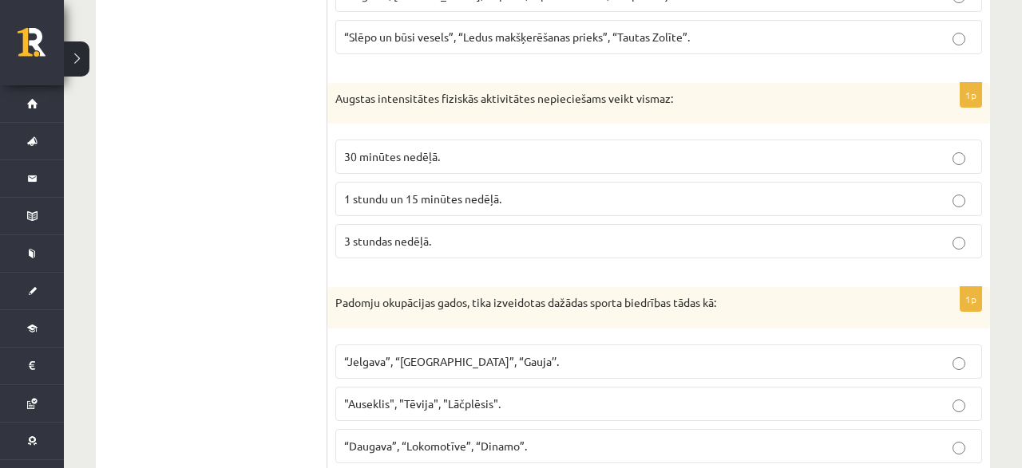
drag, startPoint x: 224, startPoint y: 299, endPoint x: 234, endPoint y: 291, distance: 13.0
click at [229, 295] on ul "1. uzdevums 2. uzdevums" at bounding box center [219, 67] width 215 height 2048
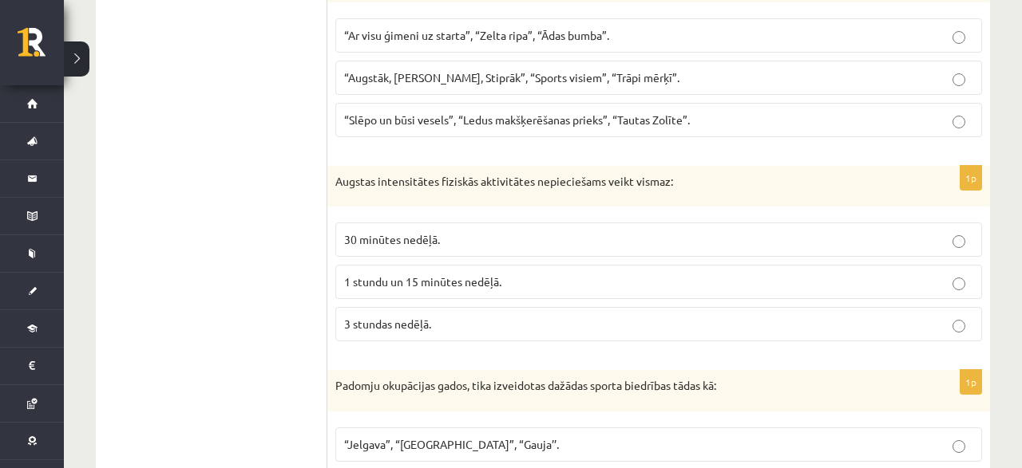
click at [413, 278] on span "1 stundu un 15 minūtes nedēļā." at bounding box center [422, 282] width 157 height 14
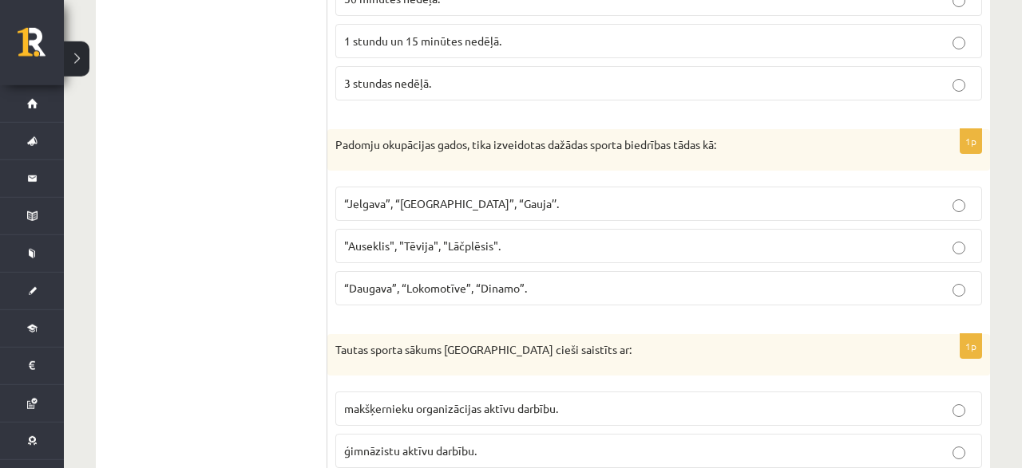
scroll to position [1409, 0]
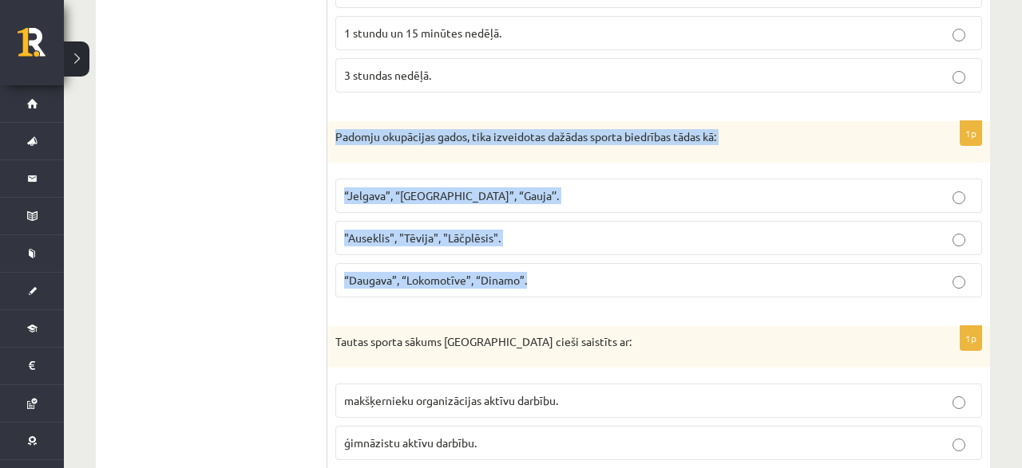
drag, startPoint x: 336, startPoint y: 124, endPoint x: 604, endPoint y: 275, distance: 308.1
click at [604, 163] on div "Padomju okupācijas gados, tika izveidotas dažādas sporta biedrības tādas kā:" at bounding box center [658, 142] width 662 height 42
copy div "Padomju okupācijas gados, tika izveidotas dažādas sporta biedrības tādas kā: “J…"
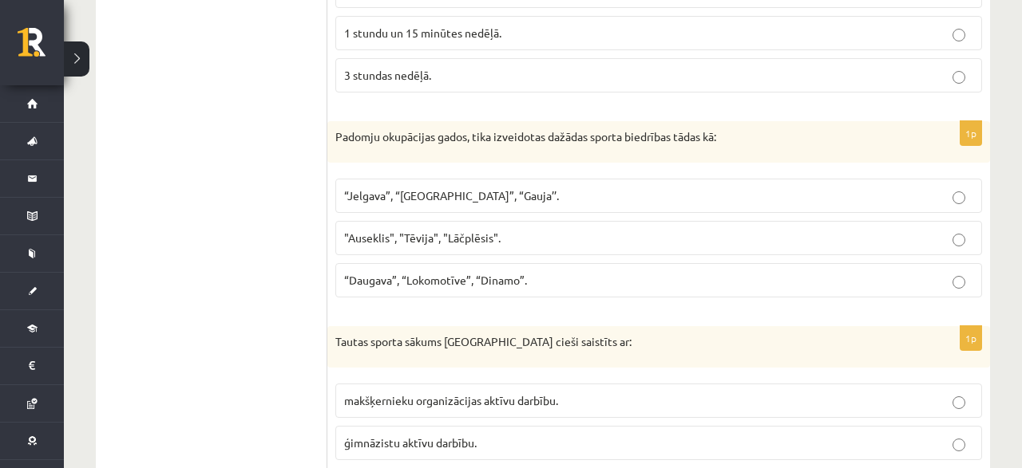
click at [393, 276] on p "“Daugava”, “Lokomotīve”, “Dinamo”." at bounding box center [658, 280] width 629 height 17
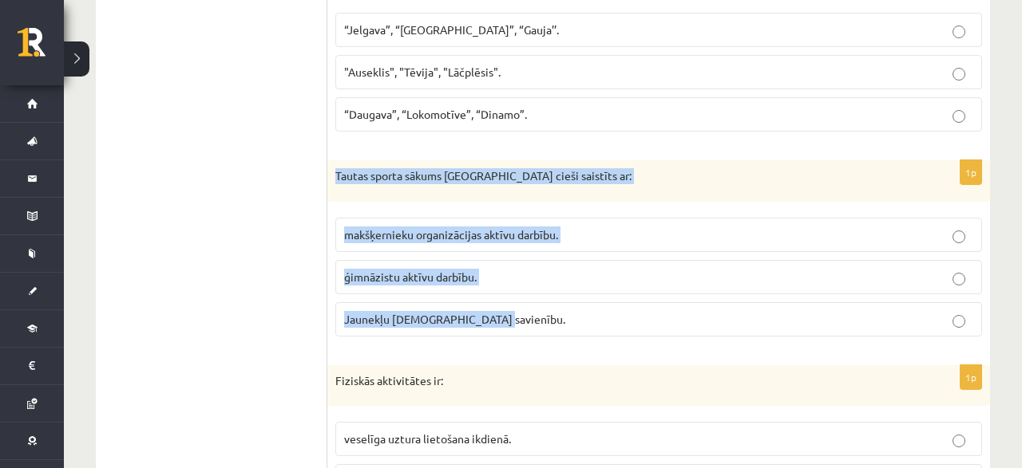
drag, startPoint x: 334, startPoint y: 161, endPoint x: 512, endPoint y: 296, distance: 224.0
click at [512, 202] on div "Tautas sporta sākums Latvijā cieši saistīts ar:" at bounding box center [658, 181] width 662 height 42
copy div "Tautas sporta sākums Latvijā cieši saistīts ar: makšķernieku organizācijas aktī…"
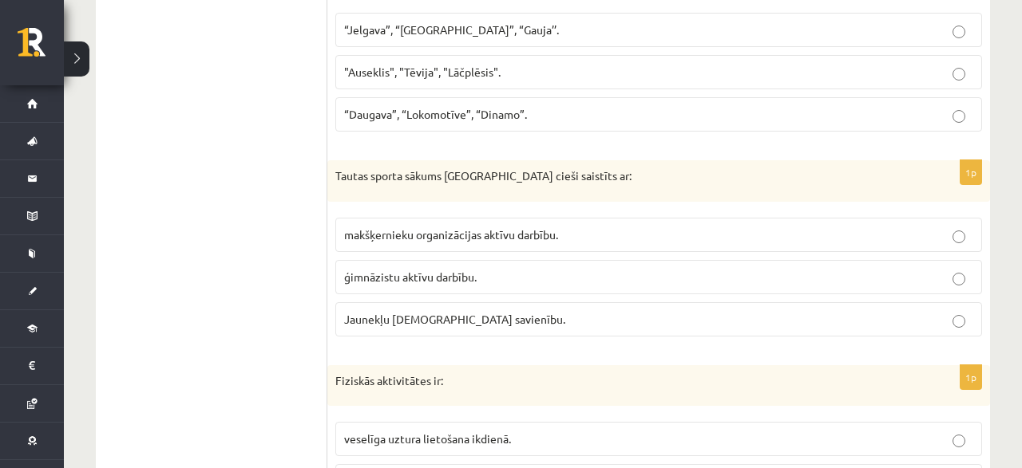
click at [389, 322] on label "Jaunekļu kristīgo savienību." at bounding box center [658, 319] width 646 height 34
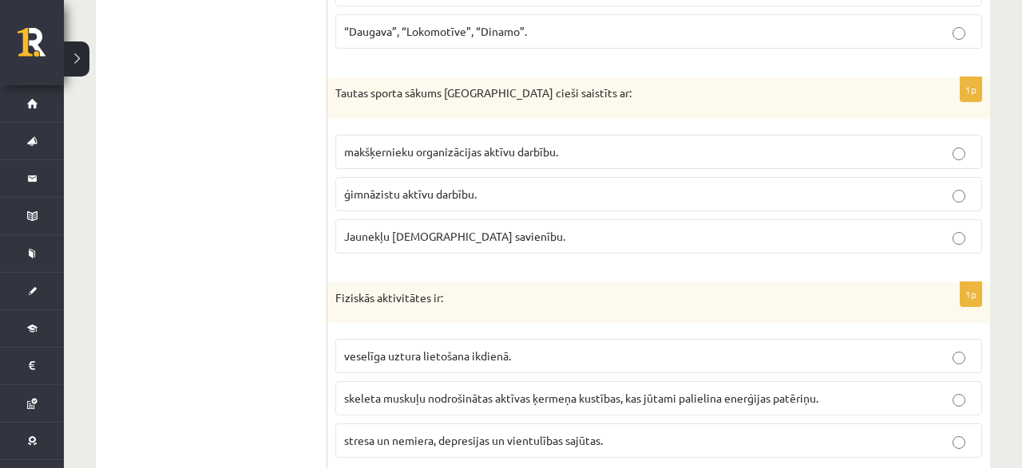
scroll to position [1741, 0]
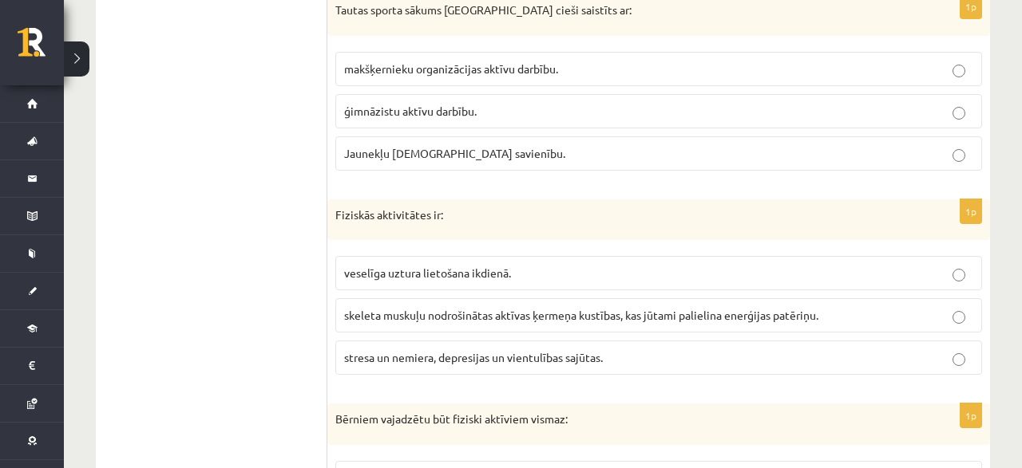
click at [488, 308] on span "skeleta muskuļu nodrošinātas aktīvas ķermeņa kustības, kas jūtami palielina ene…" at bounding box center [581, 315] width 474 height 14
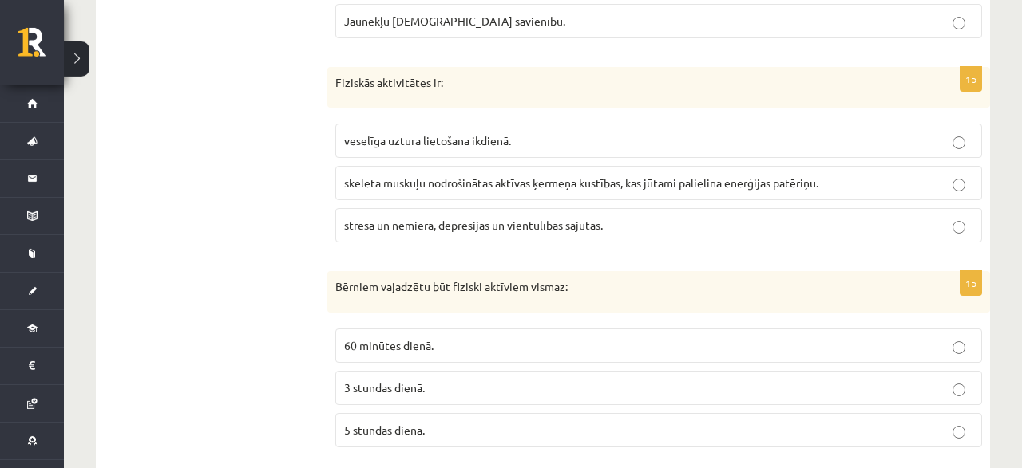
scroll to position [1897, 0]
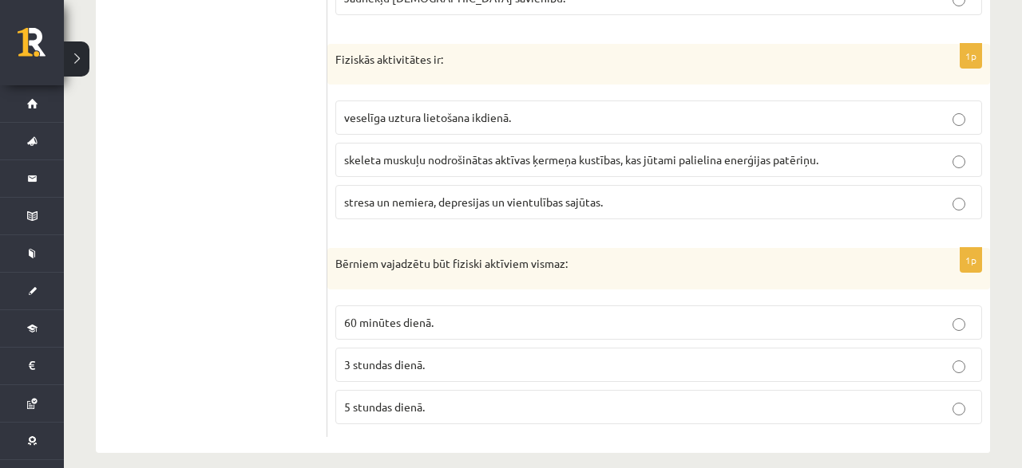
click at [366, 315] on span "60 minūtes dienā." at bounding box center [388, 322] width 89 height 14
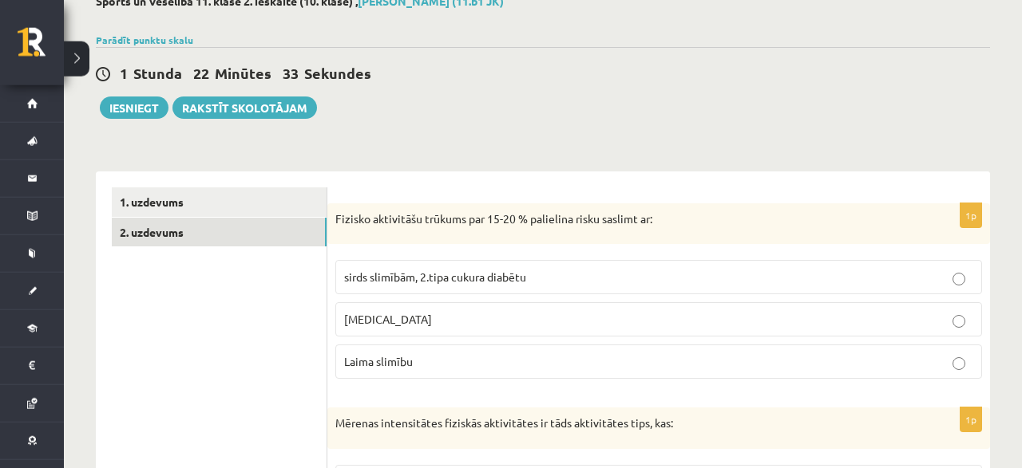
scroll to position [71, 0]
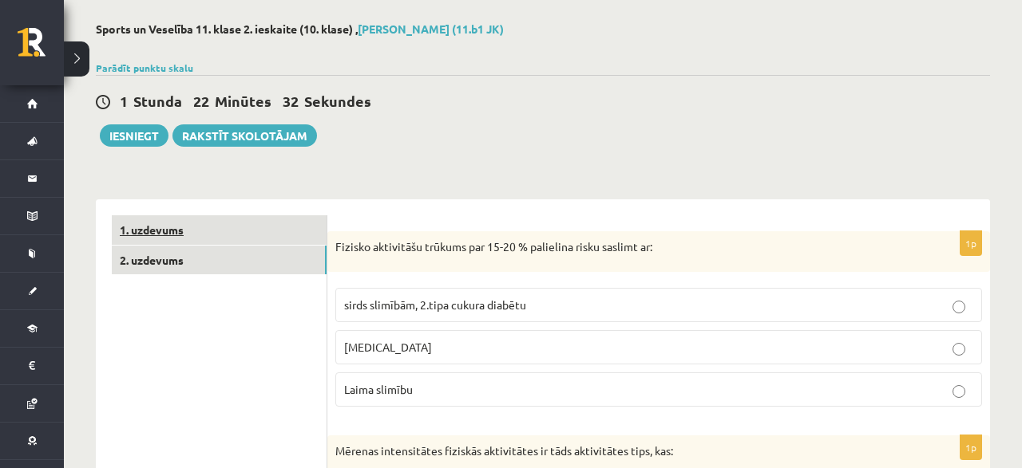
click at [182, 227] on link "1. uzdevums" at bounding box center [219, 230] width 215 height 30
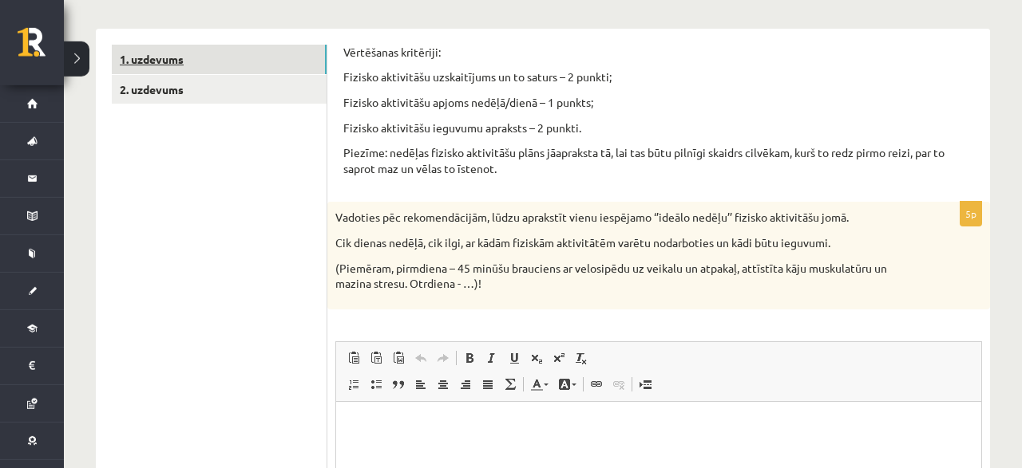
scroll to position [403, 0]
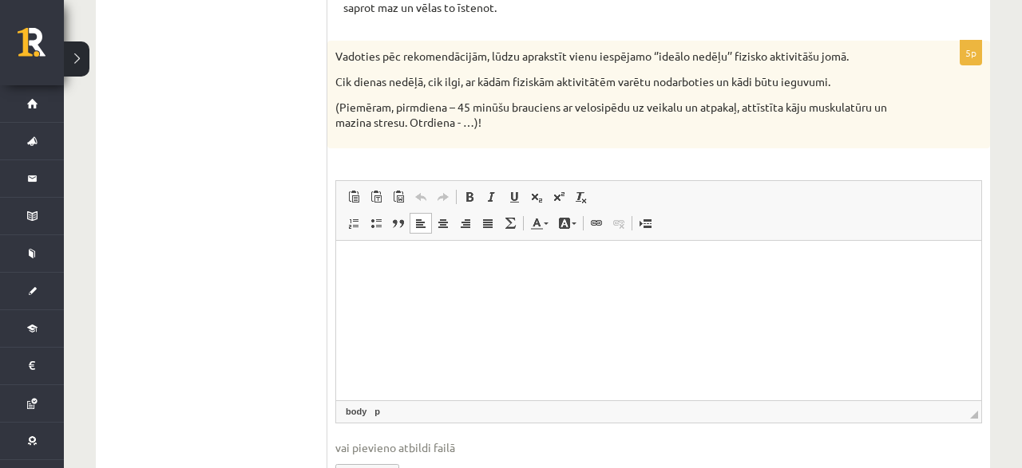
click at [374, 270] on p "Bagātinātā teksta redaktors, wiswyg-editor-user-answer-47433892432880" at bounding box center [658, 264] width 613 height 17
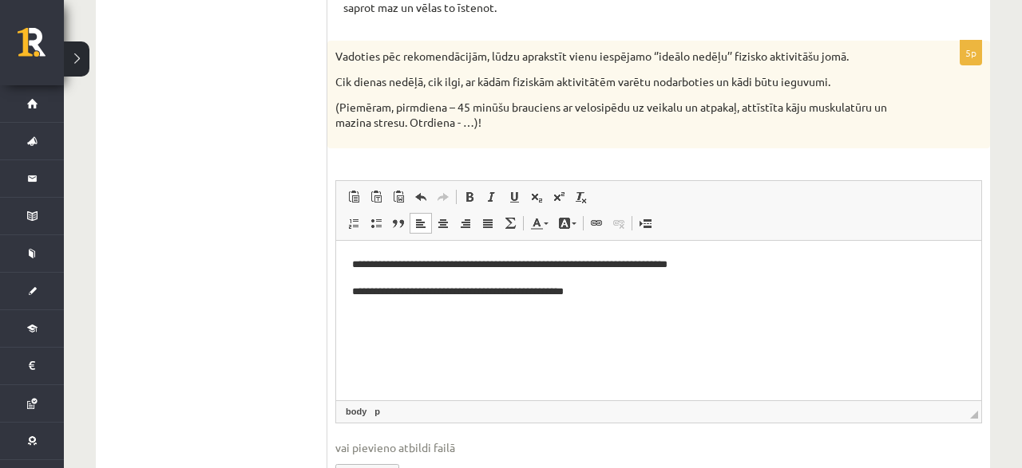
click at [577, 294] on p "**********" at bounding box center [659, 291] width 614 height 17
click at [627, 290] on p "**********" at bounding box center [659, 291] width 614 height 17
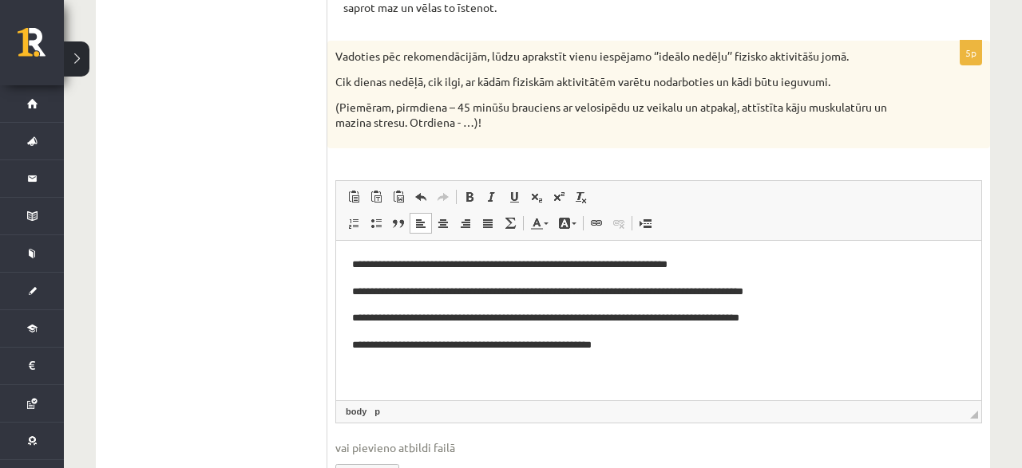
click at [608, 350] on p "**********" at bounding box center [659, 345] width 614 height 17
click at [632, 348] on p "**********" at bounding box center [659, 345] width 614 height 17
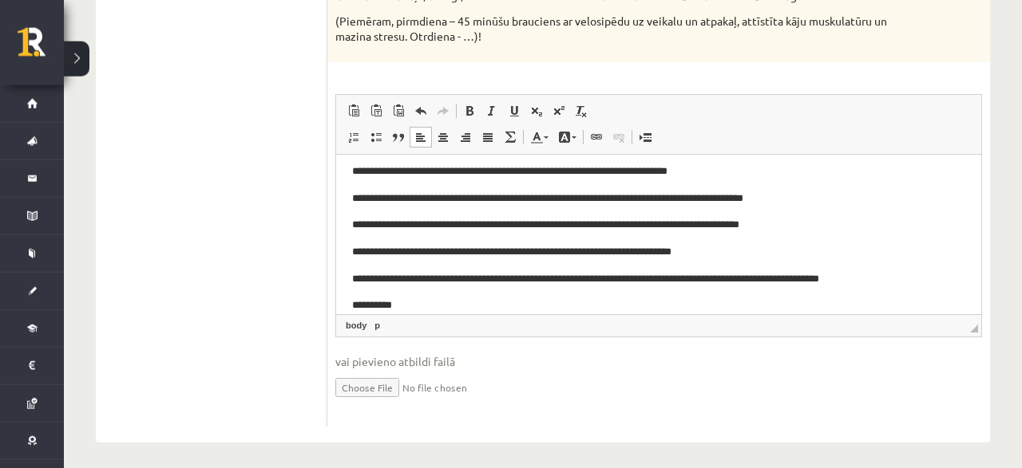
scroll to position [492, 0]
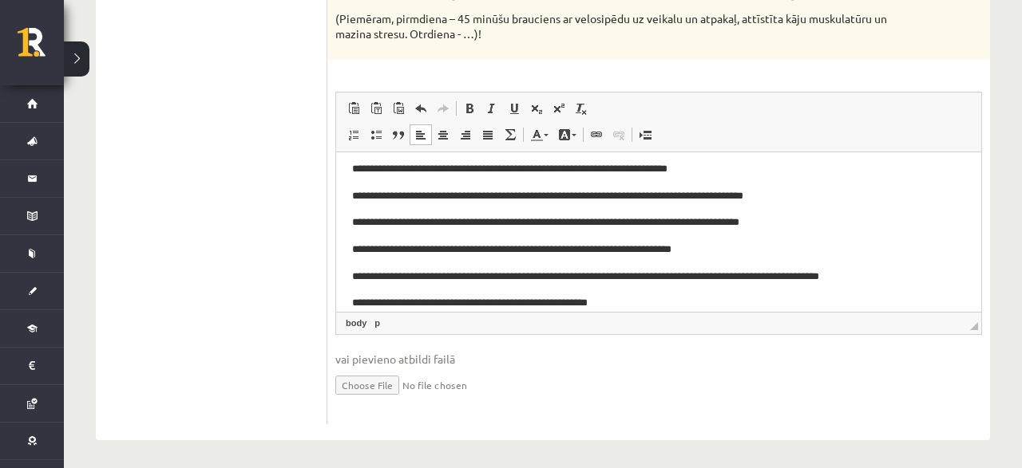
click at [615, 303] on p "**********" at bounding box center [659, 303] width 614 height 17
click at [722, 292] on body "**********" at bounding box center [658, 235] width 613 height 151
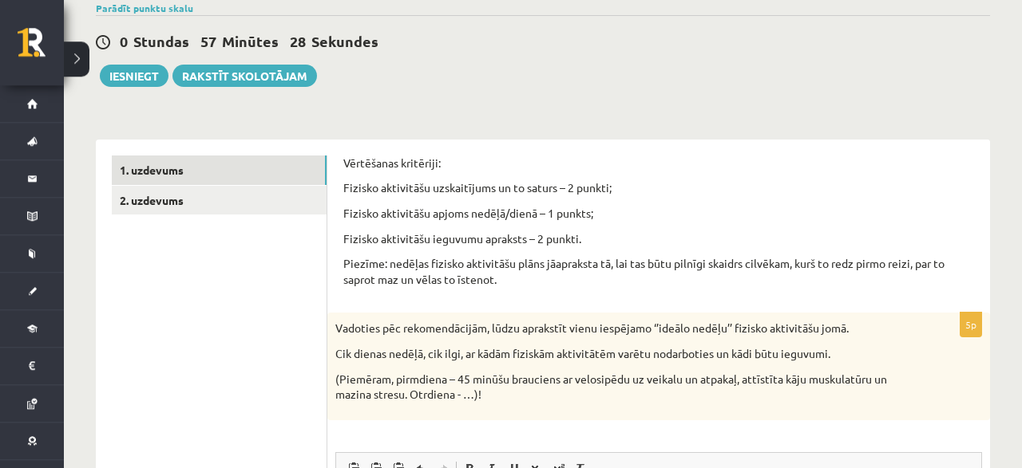
scroll to position [0, 0]
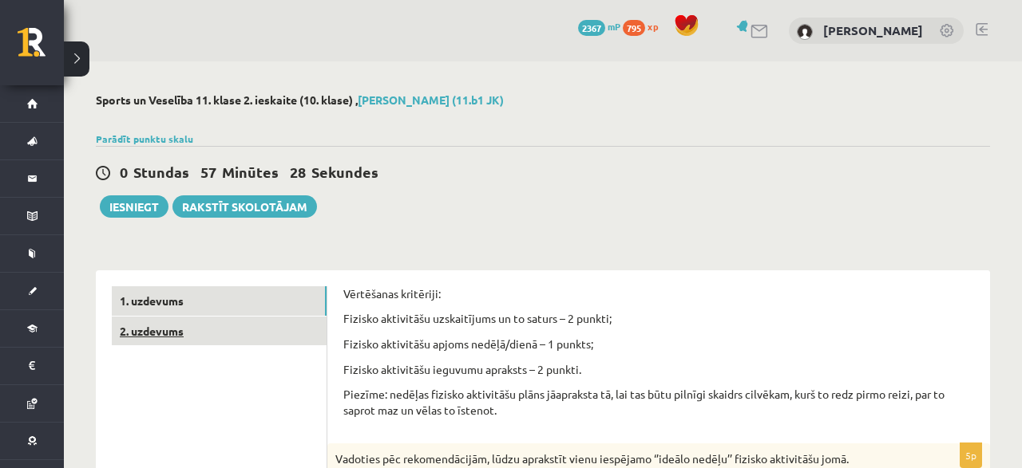
click at [226, 331] on link "2. uzdevums" at bounding box center [219, 332] width 215 height 30
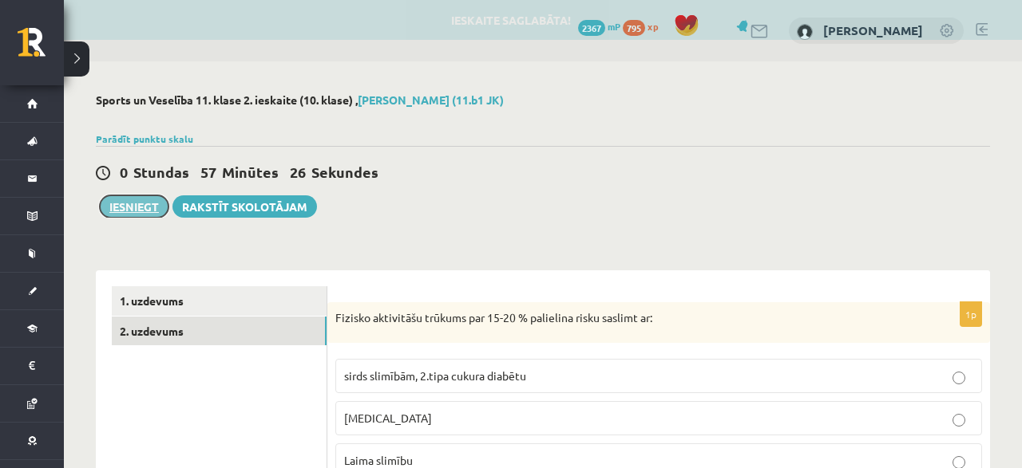
click at [144, 208] on button "Iesniegt" at bounding box center [134, 207] width 69 height 22
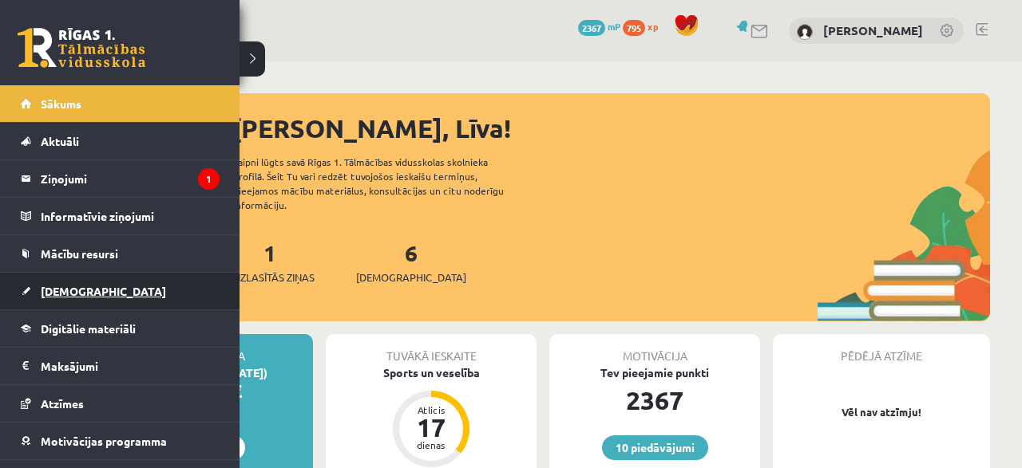
click at [82, 299] on link "[DEMOGRAPHIC_DATA]" at bounding box center [120, 291] width 199 height 37
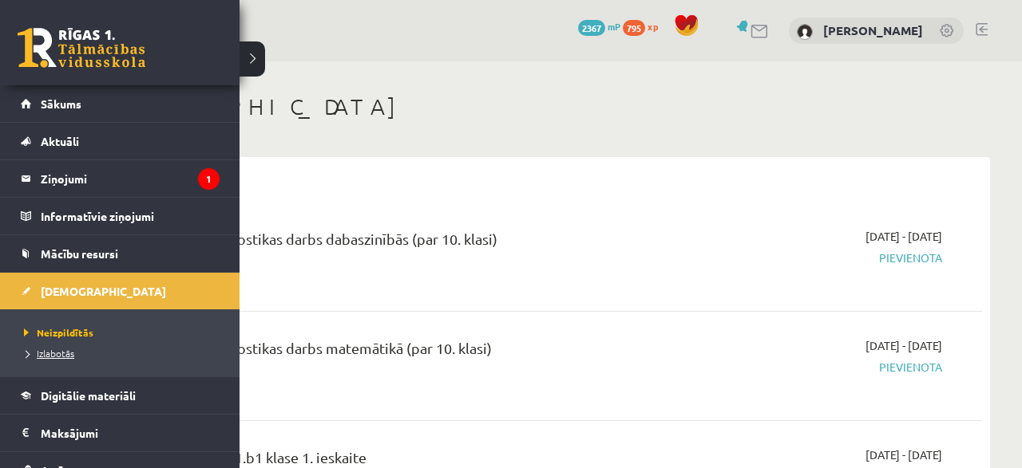
click at [42, 354] on span "Izlabotās" at bounding box center [47, 353] width 54 height 13
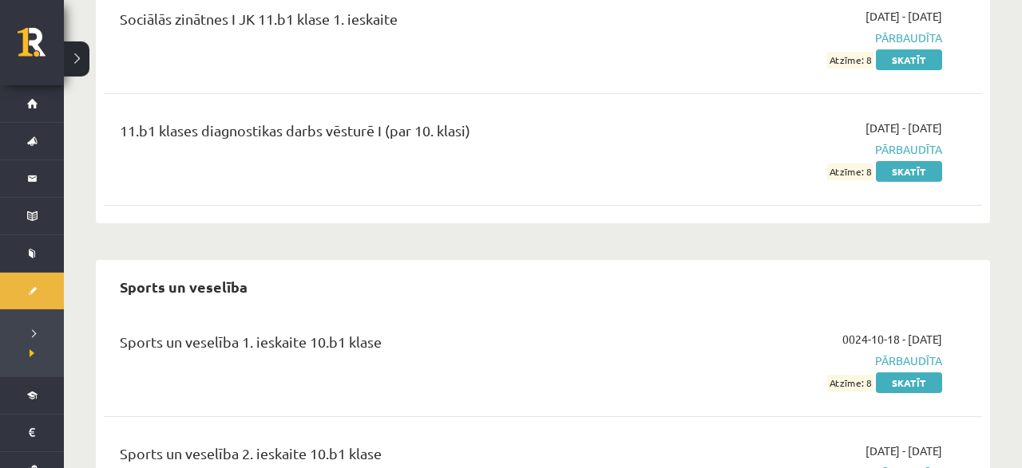
scroll to position [9711, 0]
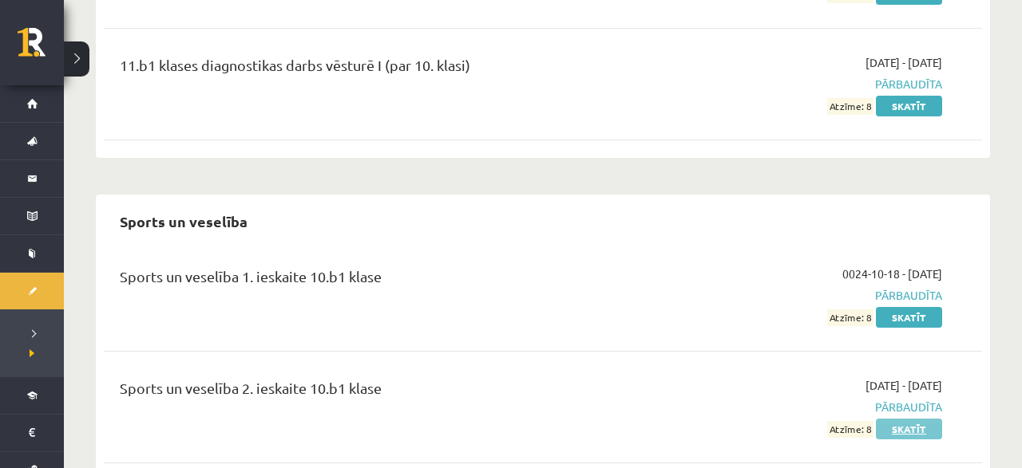
click at [885, 419] on link "Skatīt" at bounding box center [909, 429] width 66 height 21
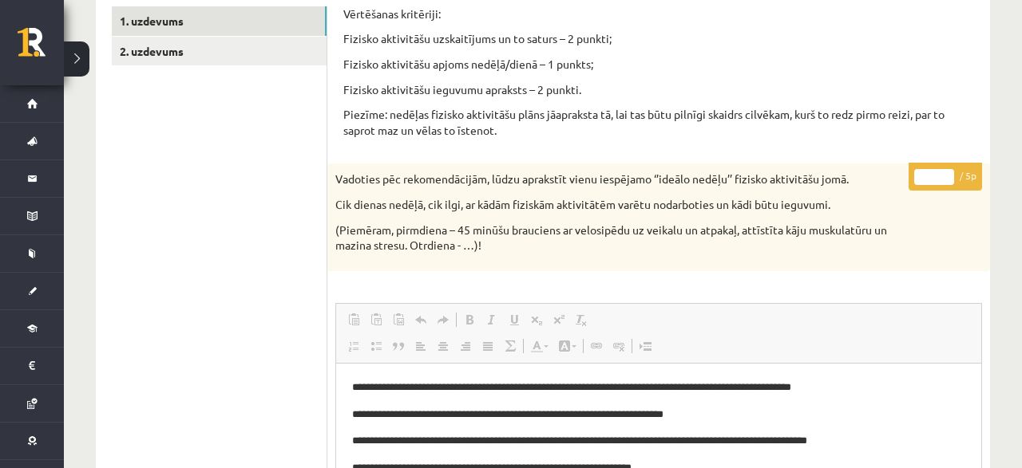
scroll to position [83, 0]
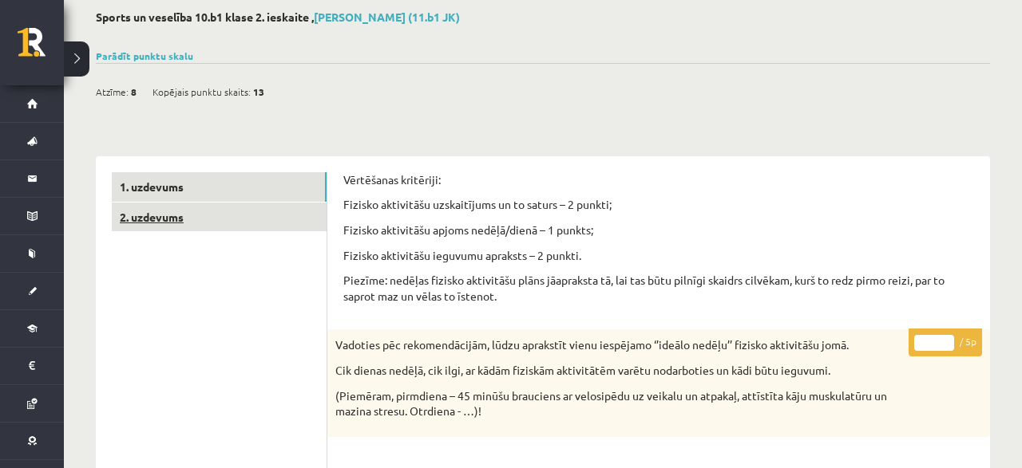
click at [152, 223] on link "2. uzdevums" at bounding box center [219, 218] width 215 height 30
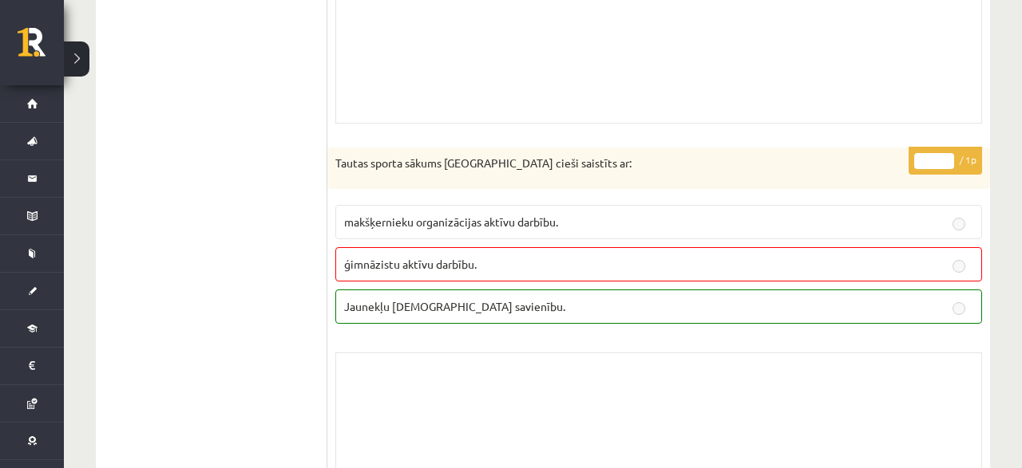
scroll to position [3702, 0]
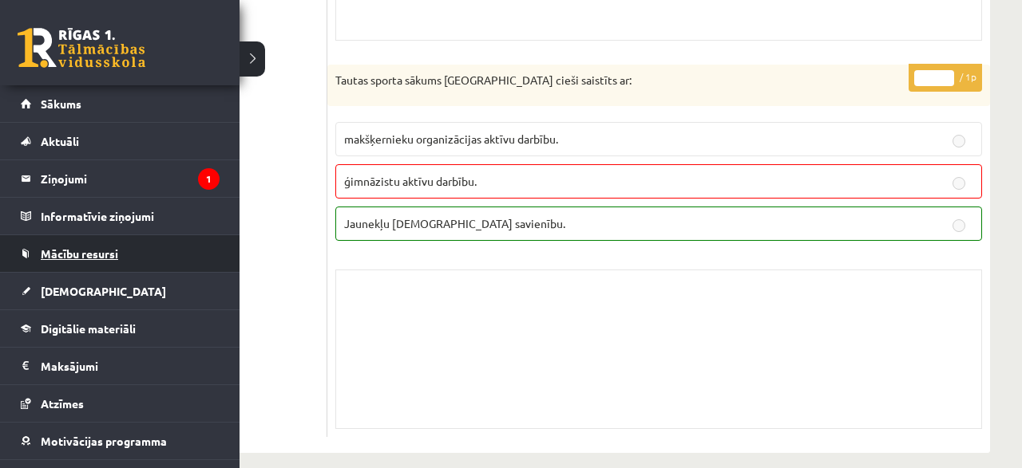
click at [73, 255] on span "Mācību resursi" at bounding box center [79, 254] width 77 height 14
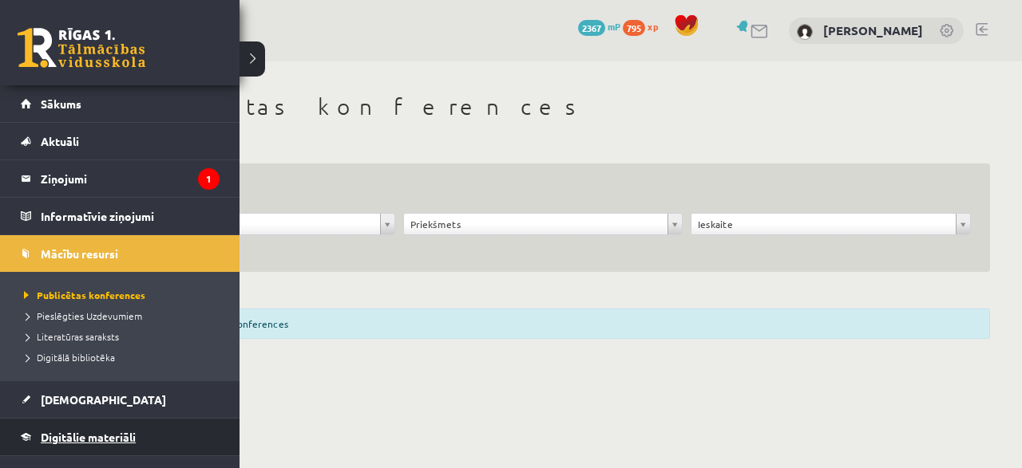
click at [24, 452] on link "Digitālie materiāli" at bounding box center [120, 437] width 199 height 37
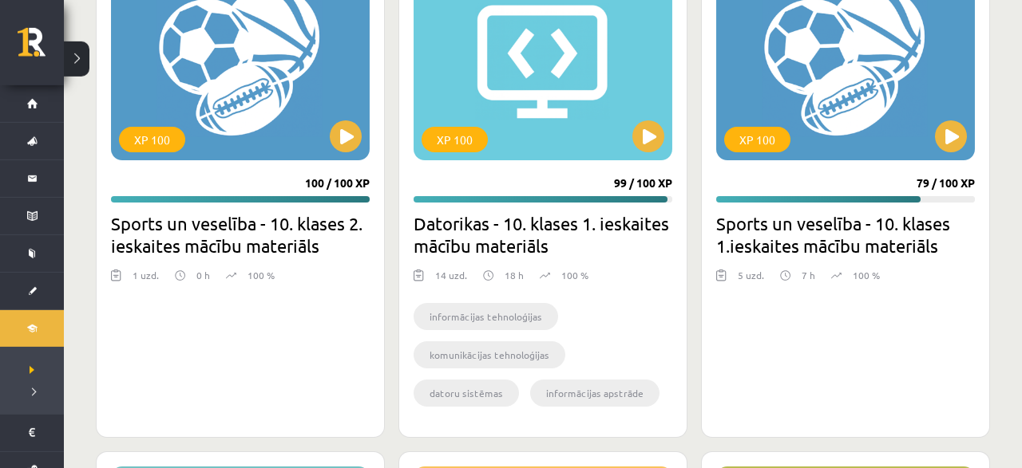
scroll to position [2416, 0]
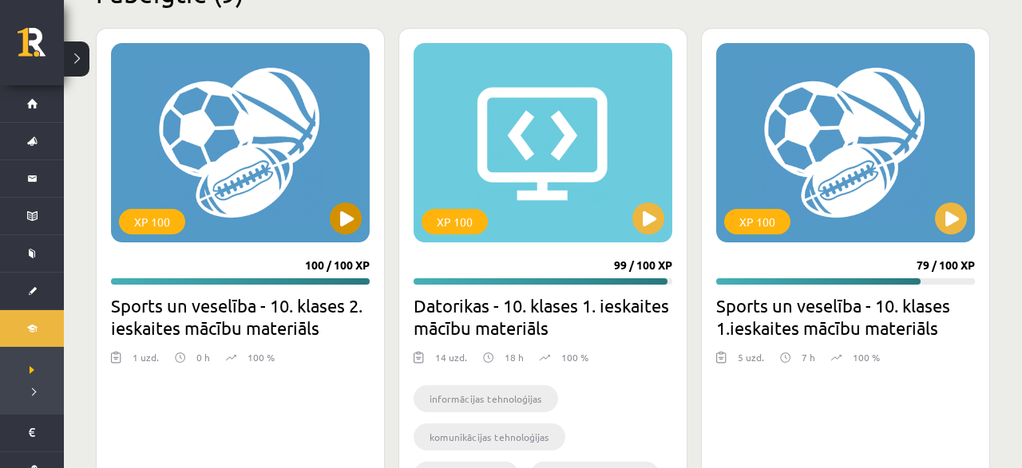
click at [331, 233] on div "XP 100" at bounding box center [240, 143] width 259 height 200
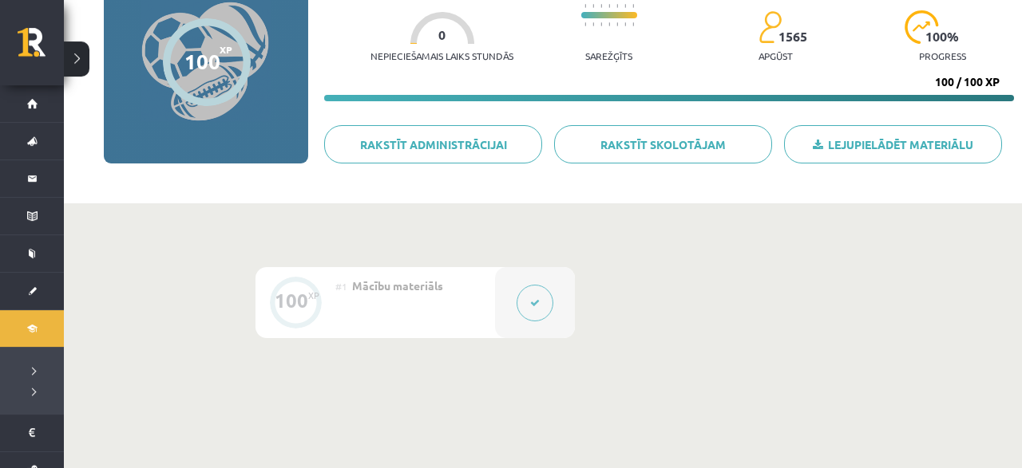
scroll to position [249, 0]
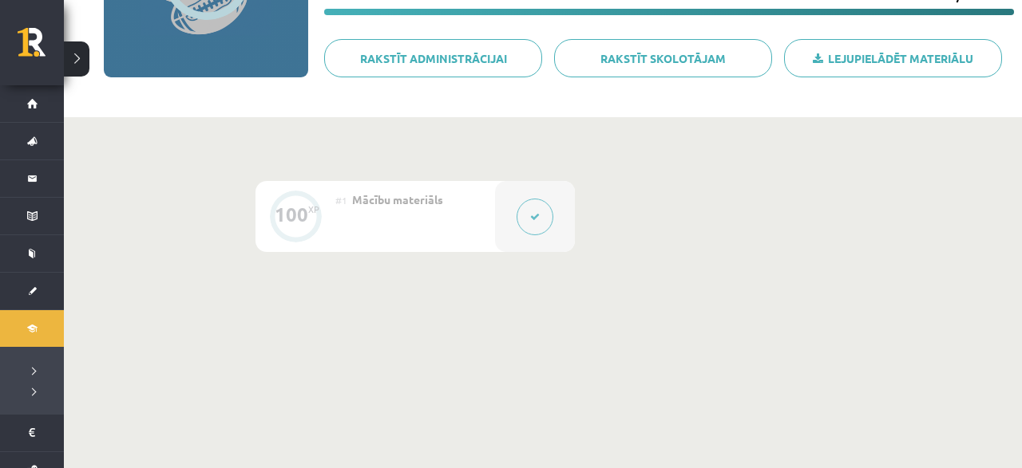
click at [521, 218] on button at bounding box center [534, 217] width 37 height 37
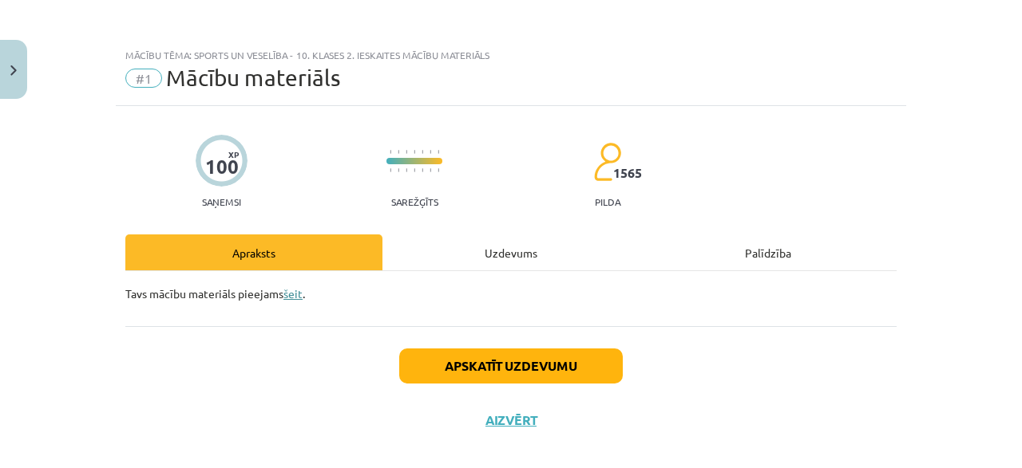
click at [295, 293] on link "šeit" at bounding box center [292, 294] width 19 height 14
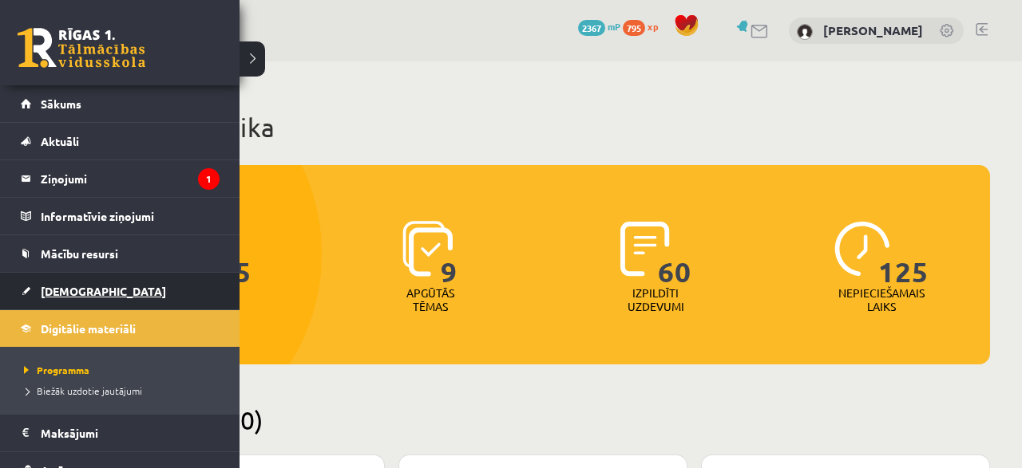
scroll to position [2416, 0]
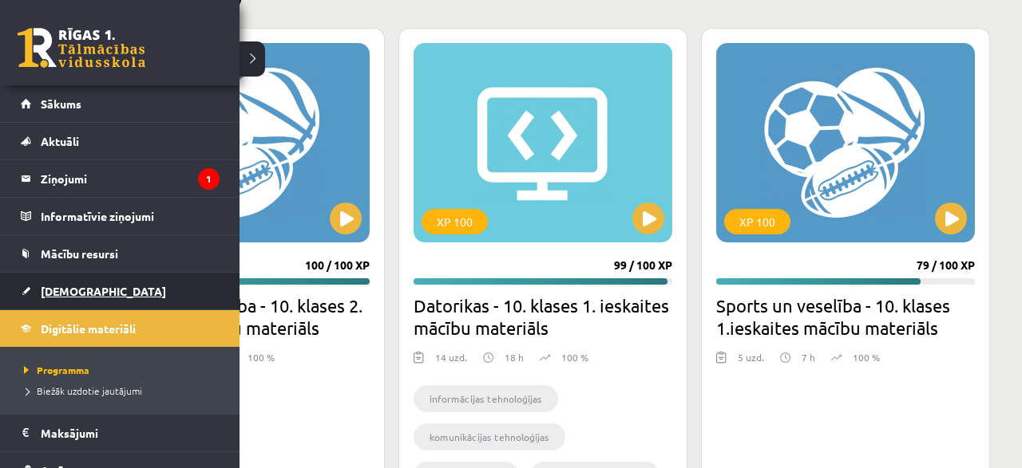
click at [70, 290] on span "[DEMOGRAPHIC_DATA]" at bounding box center [103, 291] width 125 height 14
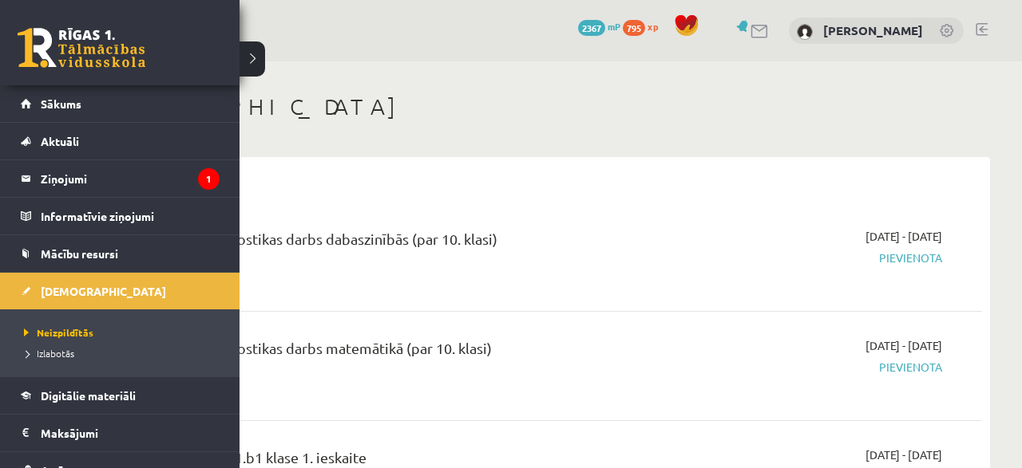
click at [38, 350] on span "Izlabotās" at bounding box center [47, 353] width 54 height 13
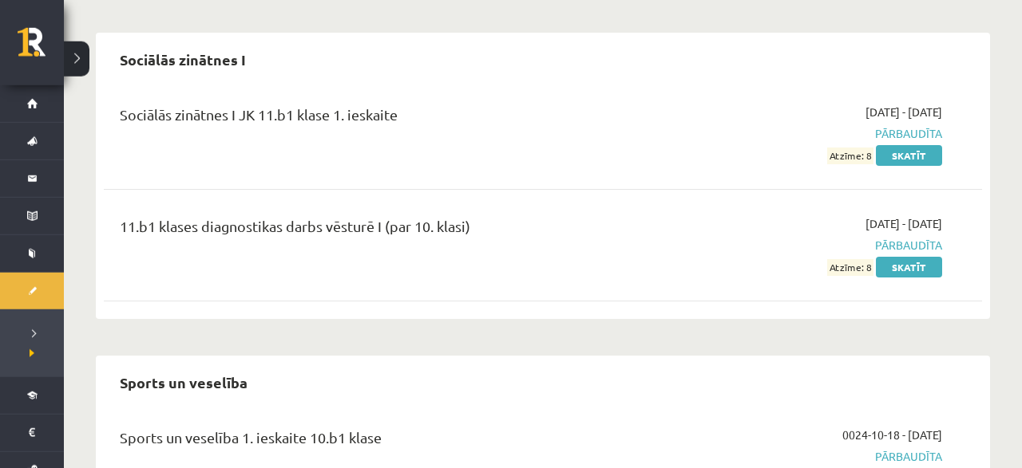
scroll to position [9545, 0]
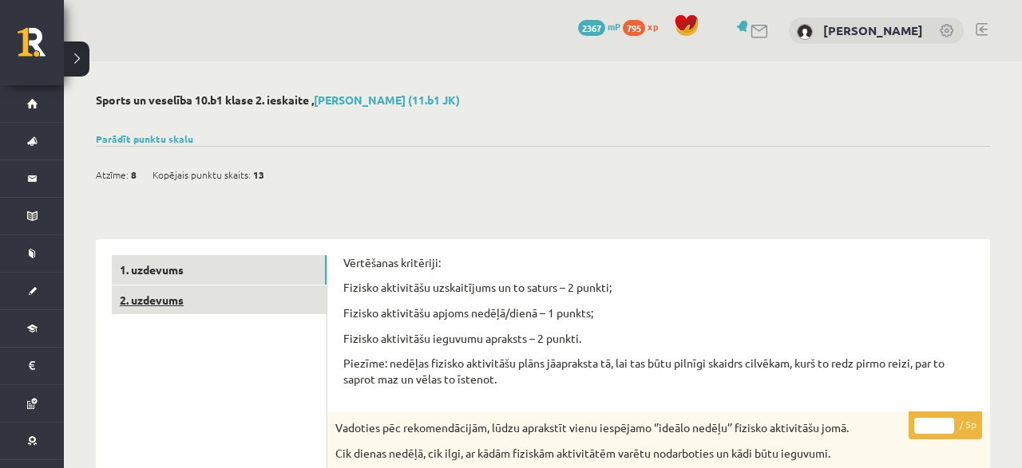
click at [176, 299] on link "2. uzdevums" at bounding box center [219, 301] width 215 height 30
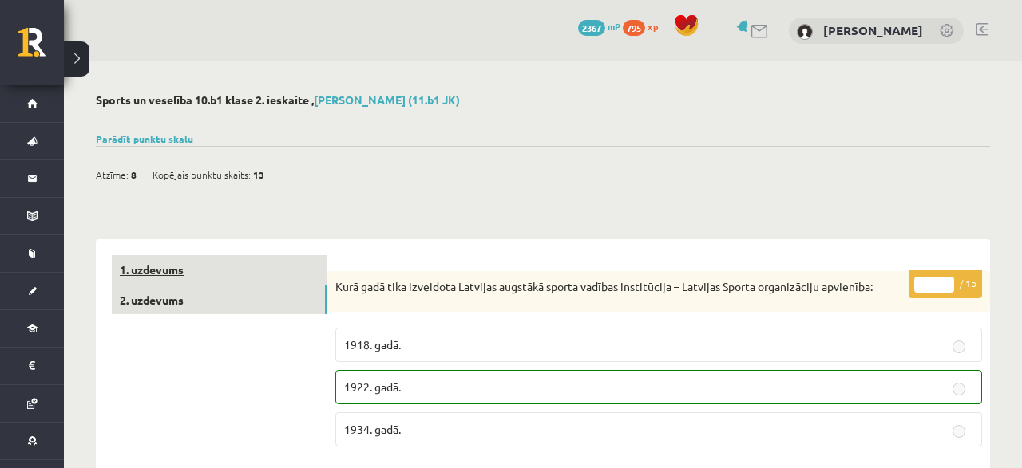
click at [168, 259] on link "1. uzdevums" at bounding box center [219, 270] width 215 height 30
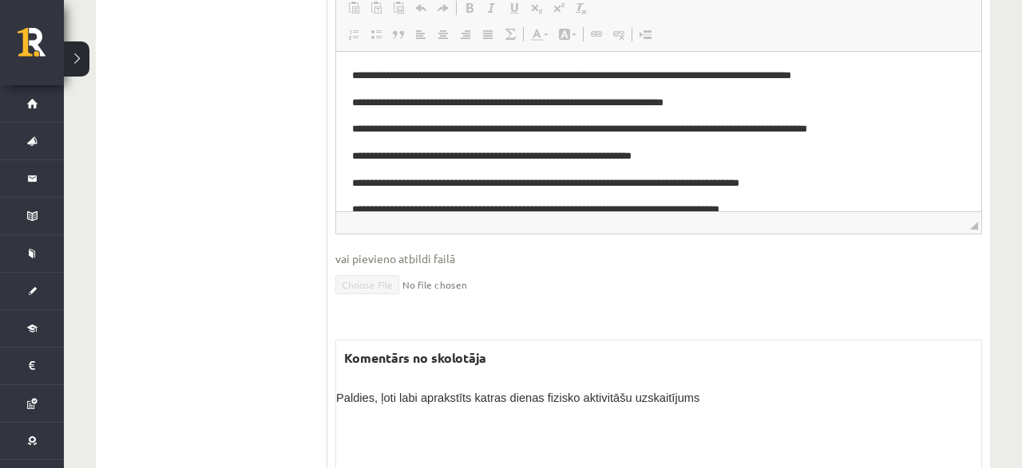
scroll to position [35, 0]
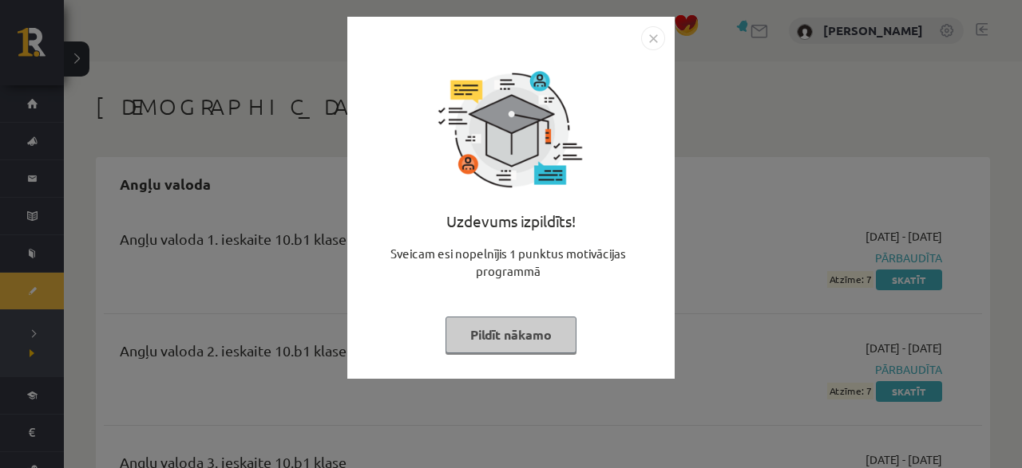
click at [547, 346] on button "Pildīt nākamo" at bounding box center [510, 335] width 131 height 37
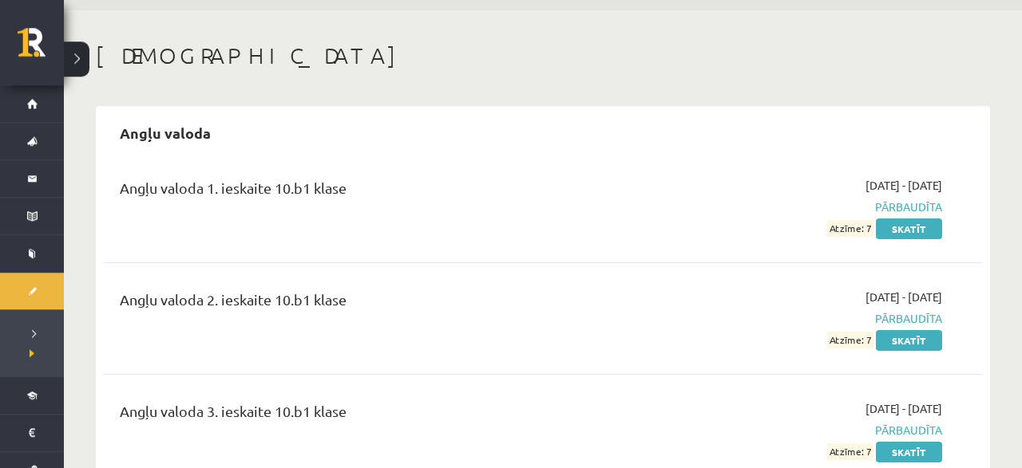
scroll to position [83, 0]
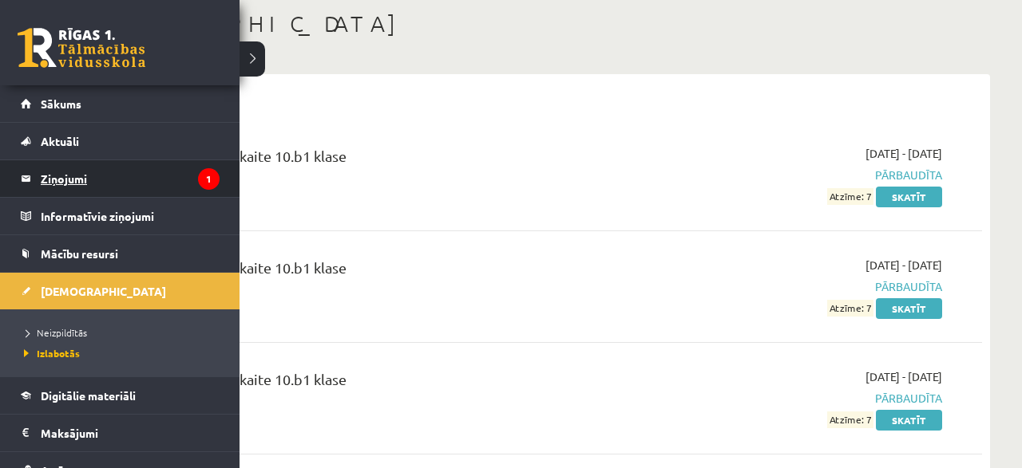
click at [53, 184] on legend "Ziņojumi 1" at bounding box center [130, 178] width 179 height 37
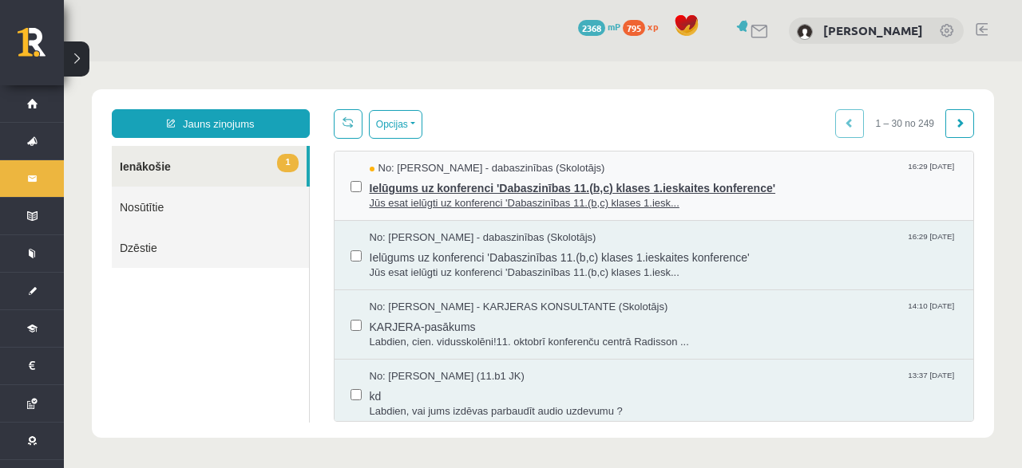
click at [411, 176] on span "Ielūgums uz konferenci 'Dabaszinības 11.(b,c) klases 1.ieskaites konference'" at bounding box center [664, 186] width 588 height 20
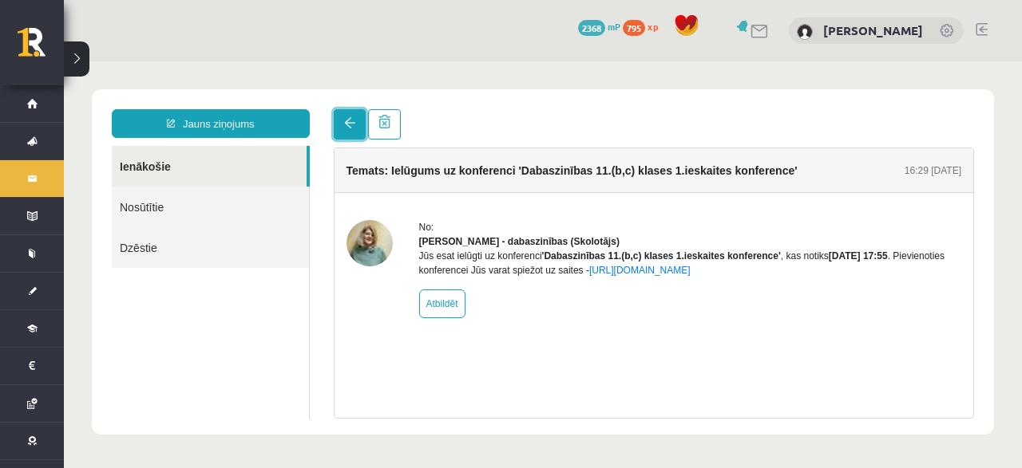
click at [354, 120] on span at bounding box center [349, 122] width 11 height 11
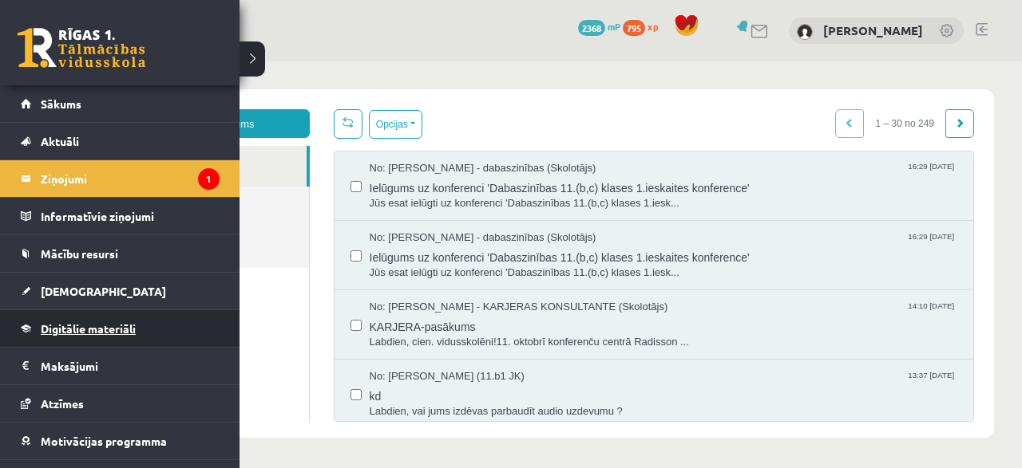
click at [78, 328] on span "Digitālie materiāli" at bounding box center [88, 329] width 95 height 14
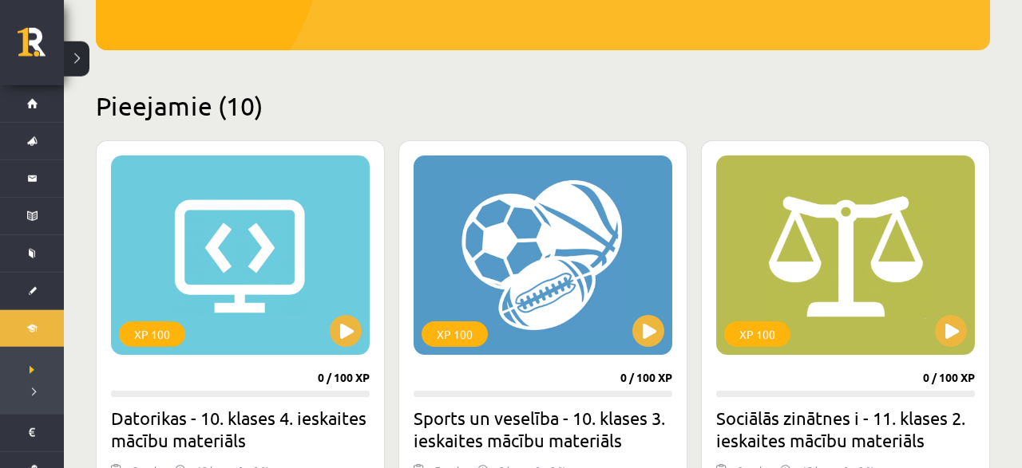
scroll to position [249, 0]
